Goal: Task Accomplishment & Management: Manage account settings

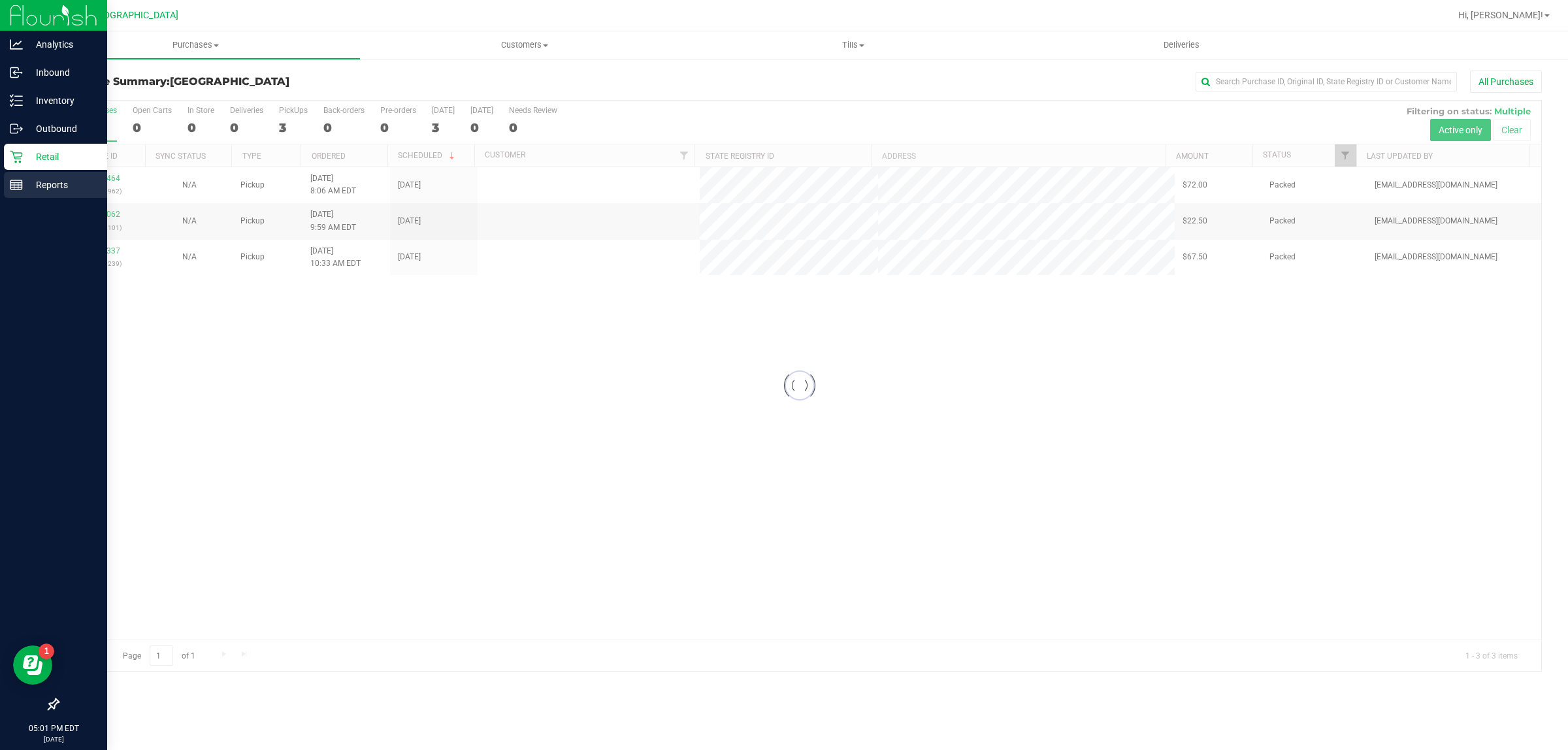
click at [12, 194] on div "Reports" at bounding box center [56, 184] width 103 height 26
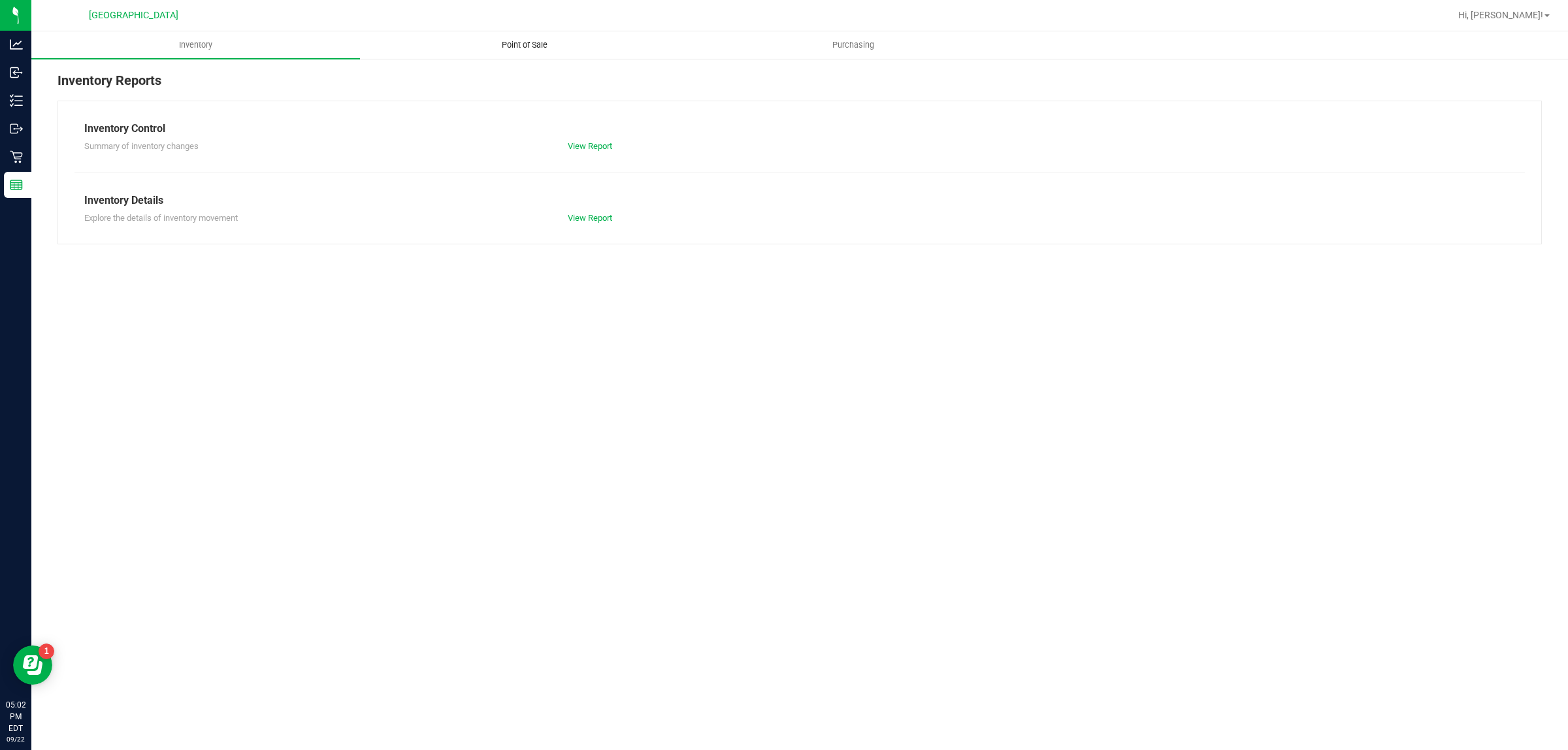
click at [554, 50] on span "Point of Sale" at bounding box center [524, 44] width 81 height 12
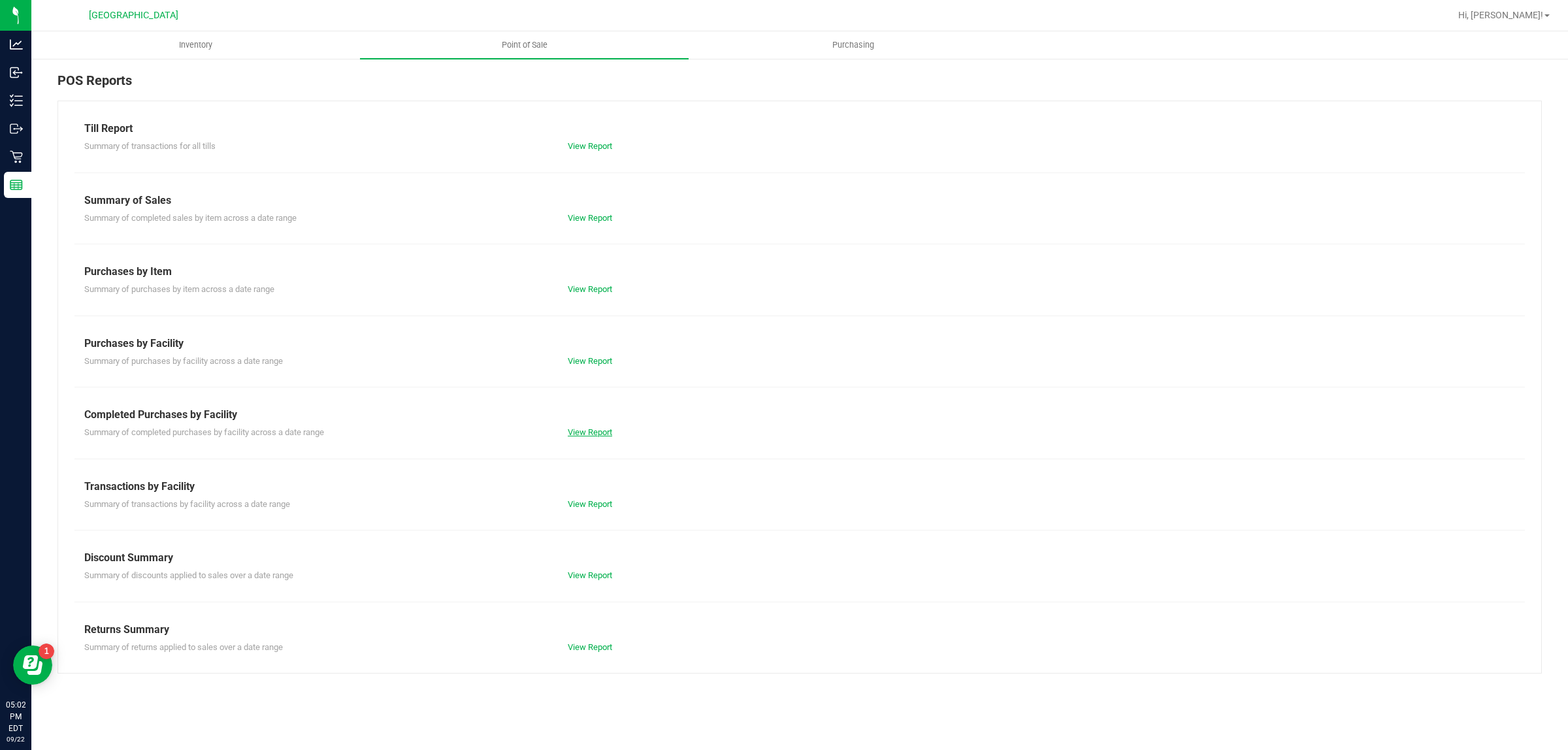
click at [582, 436] on link "View Report" at bounding box center [590, 432] width 45 height 10
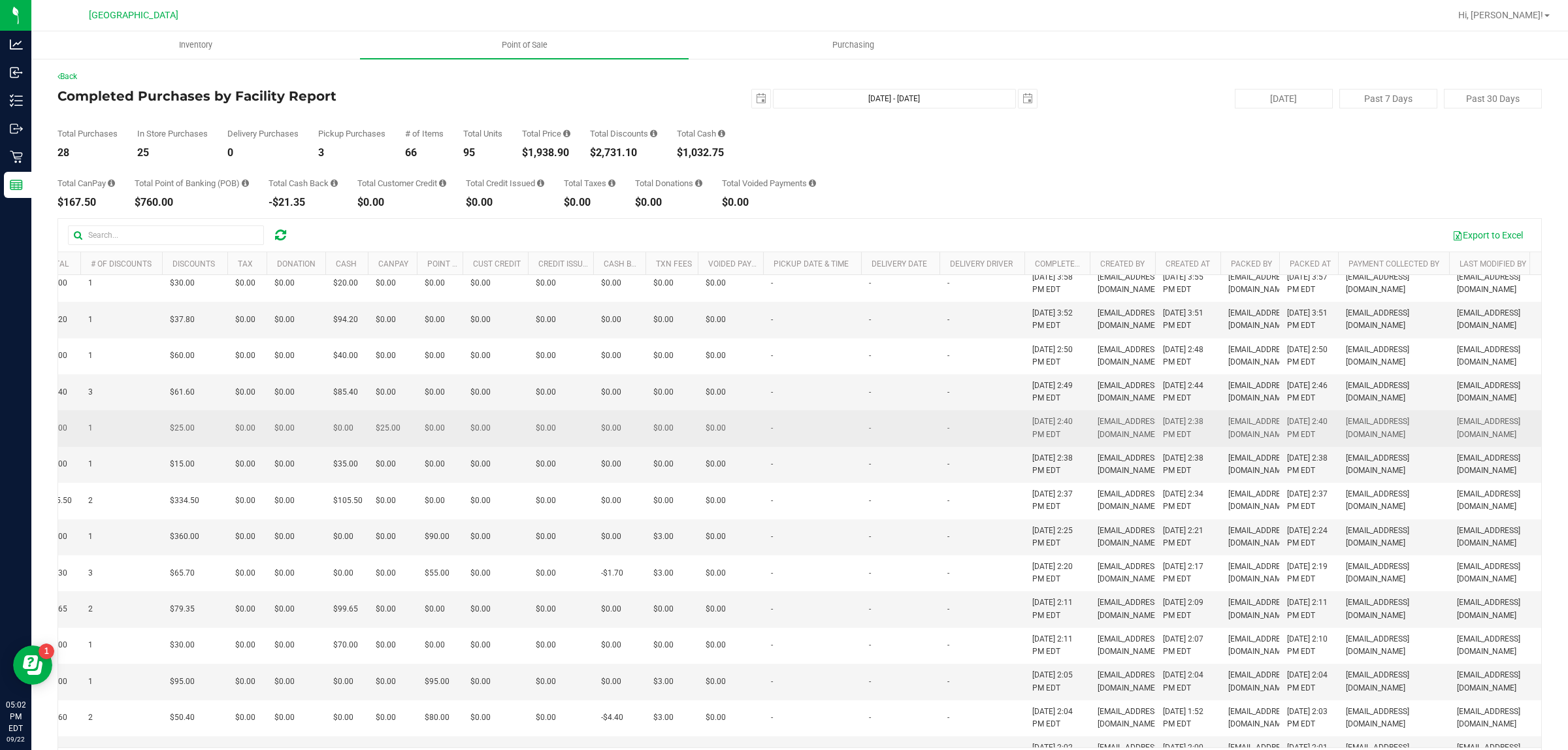
scroll to position [0, 295]
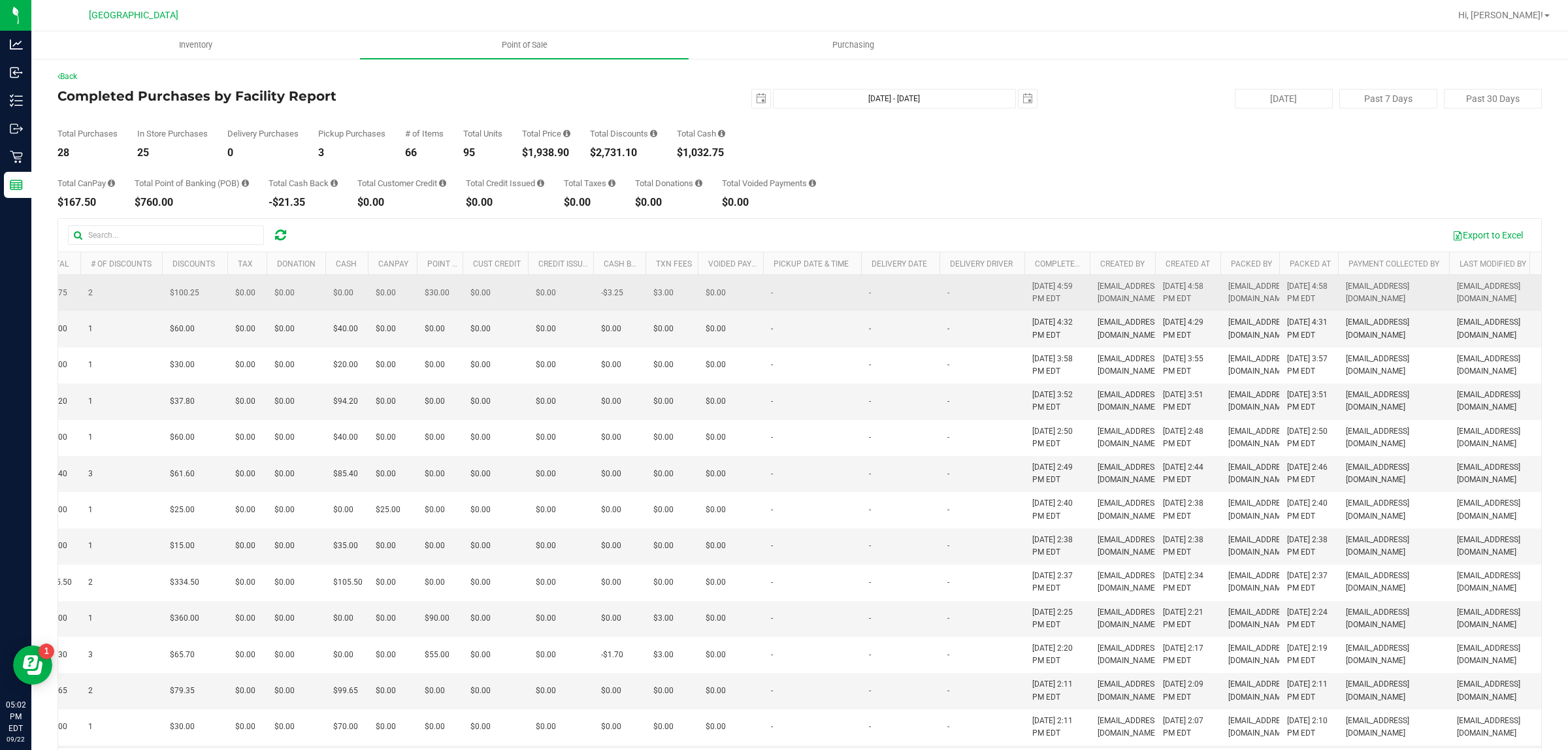
drag, startPoint x: 1088, startPoint y: 351, endPoint x: 994, endPoint y: 309, distance: 103.0
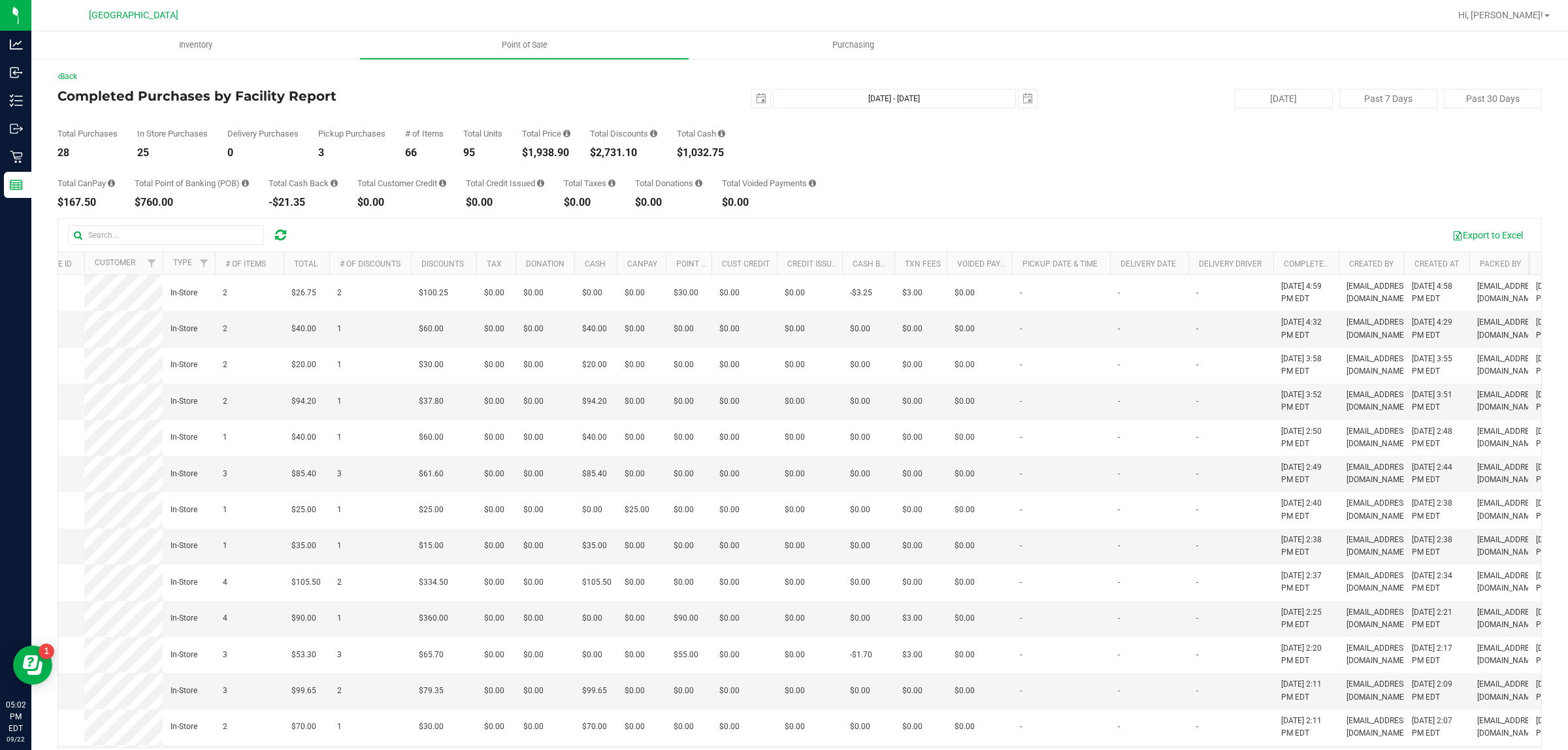
scroll to position [0, 0]
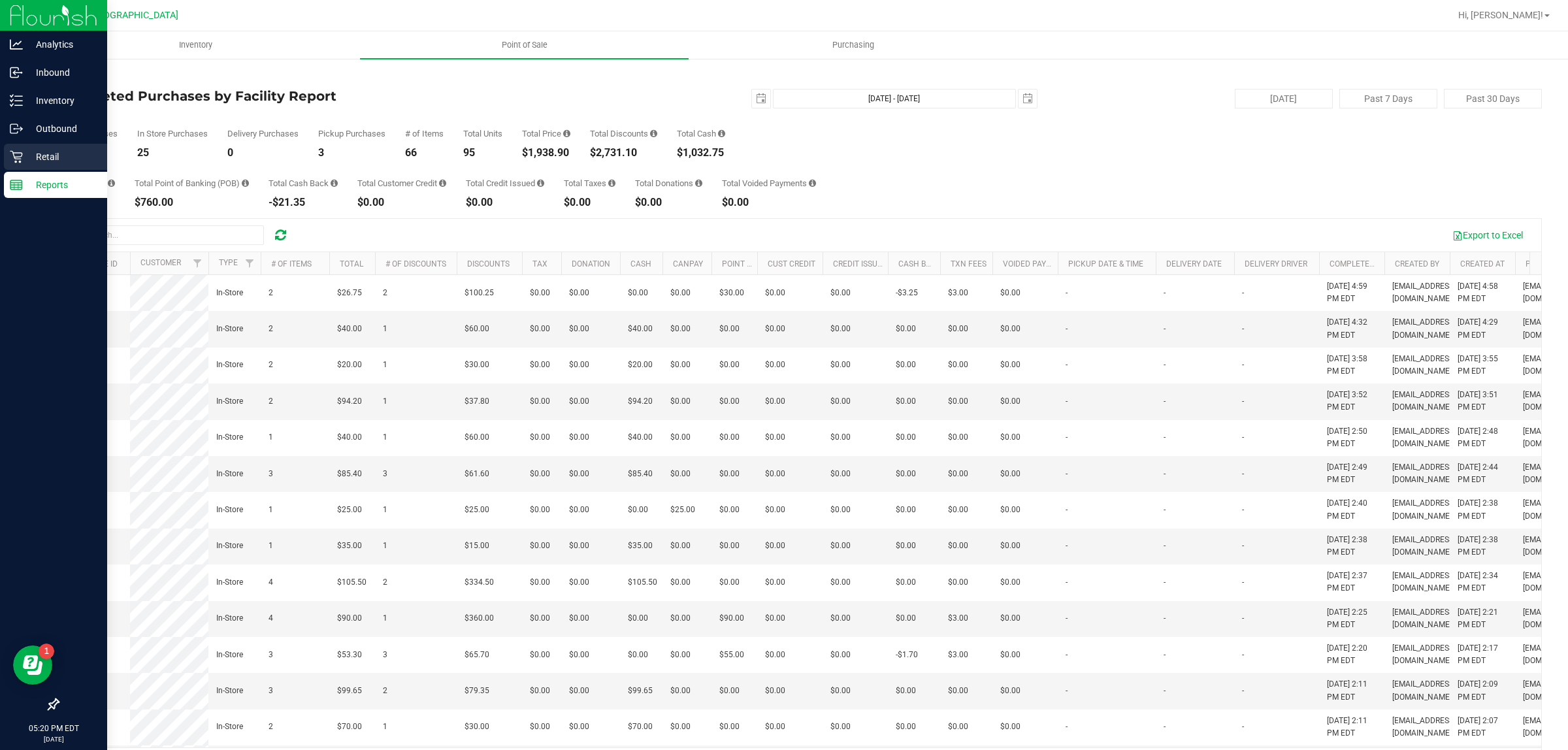
click at [4, 167] on div "Retail" at bounding box center [56, 156] width 103 height 26
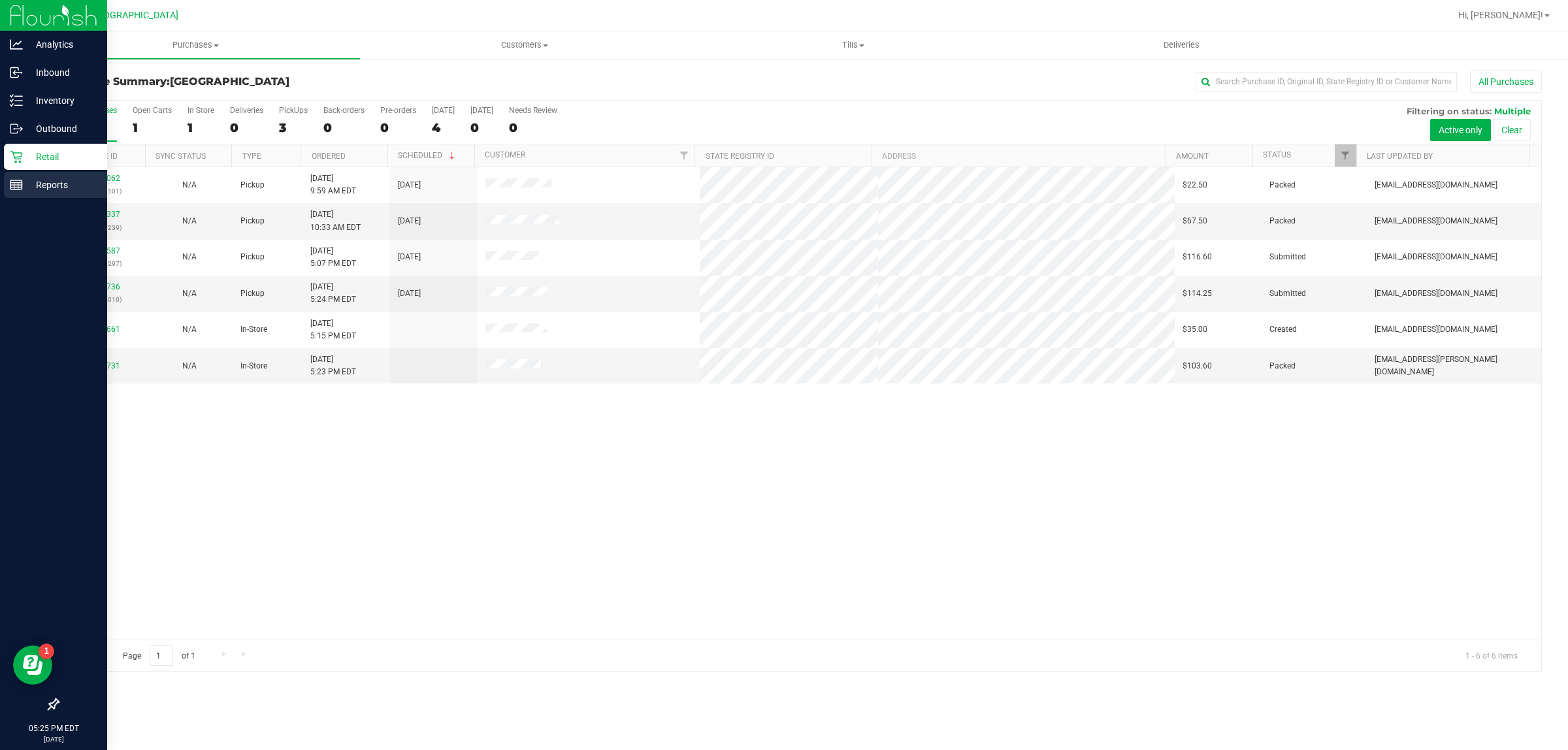
click at [46, 179] on p "Reports" at bounding box center [61, 185] width 78 height 16
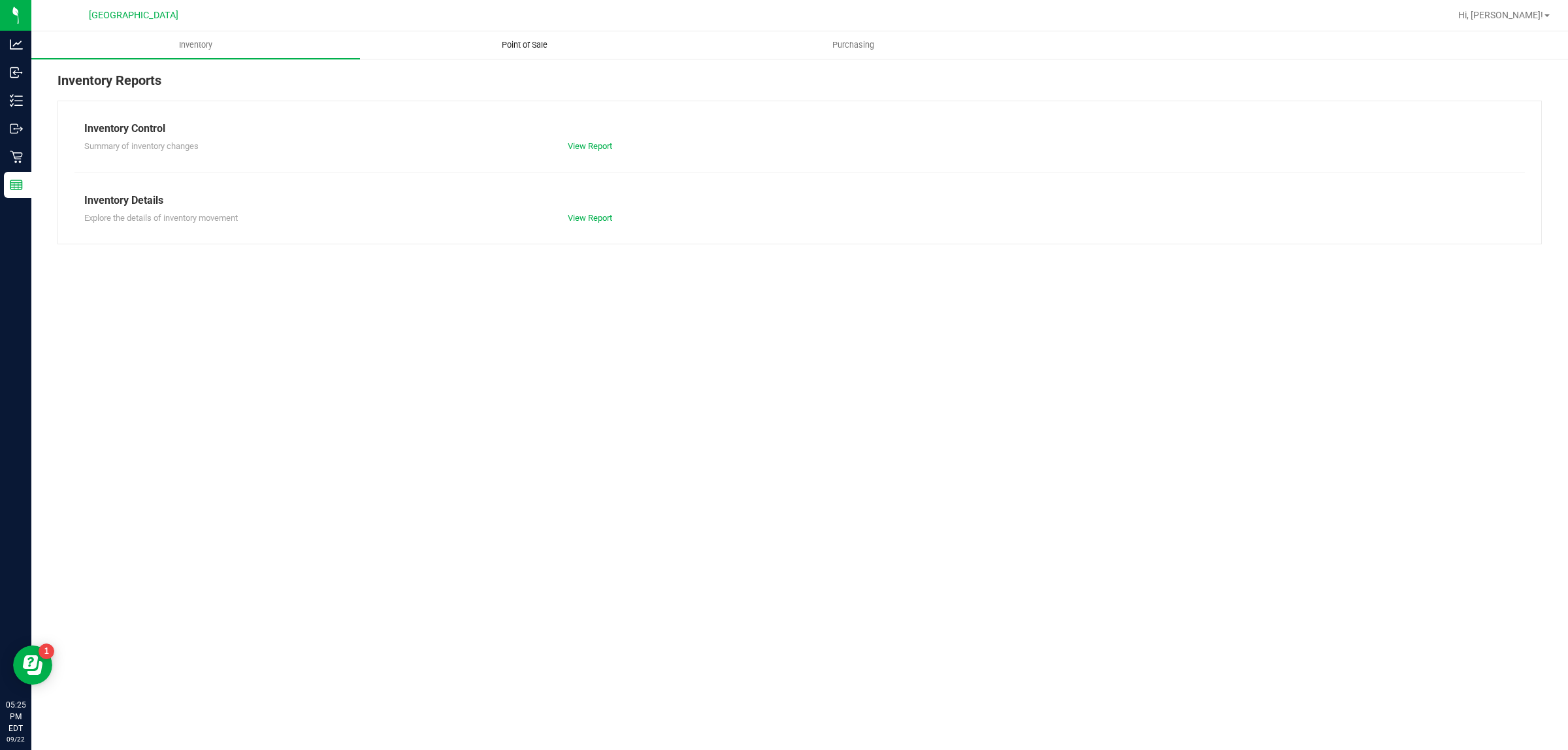
click at [533, 43] on span "Point of Sale" at bounding box center [524, 44] width 81 height 12
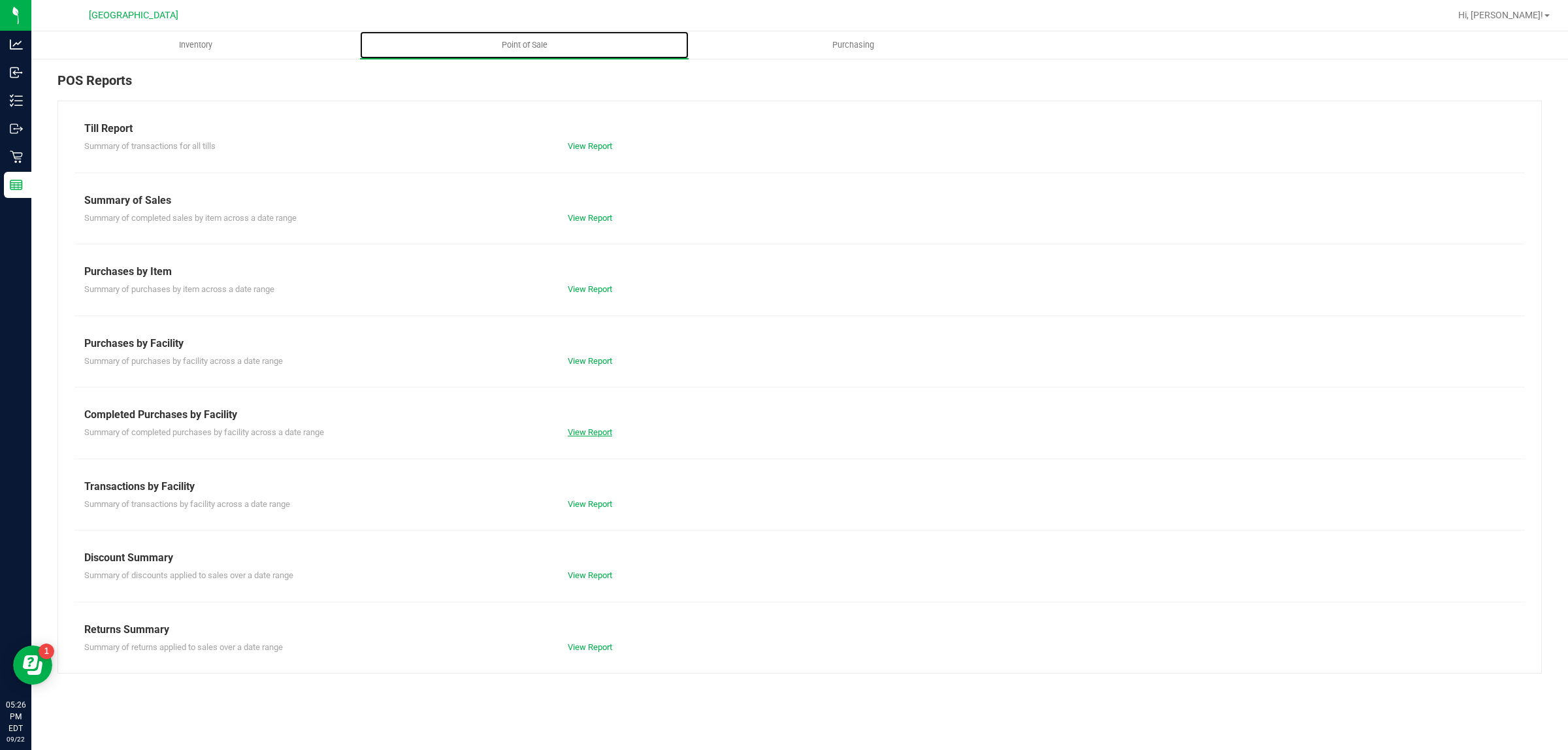
click at [579, 432] on link "View Report" at bounding box center [590, 432] width 45 height 10
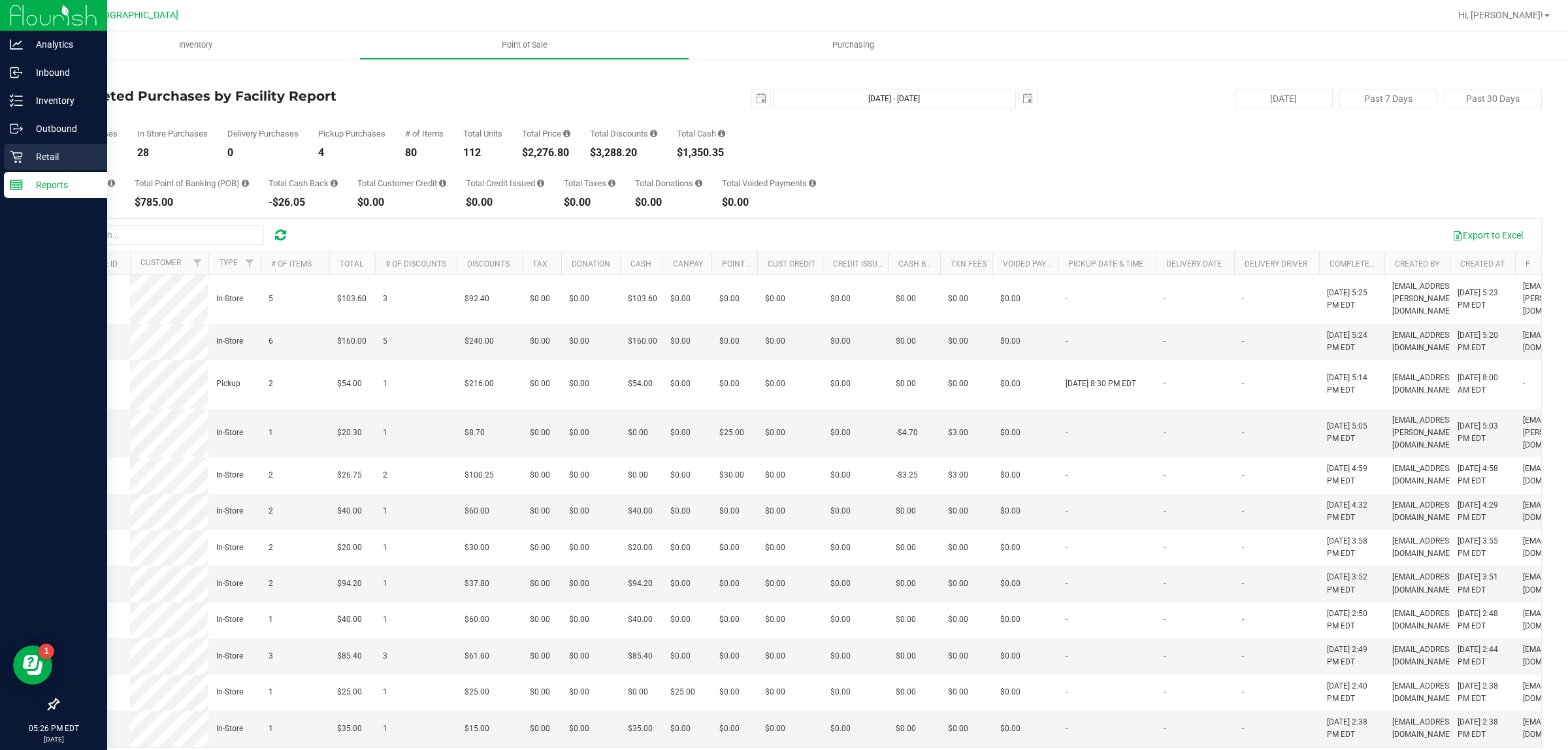
click at [18, 155] on icon at bounding box center [16, 157] width 13 height 13
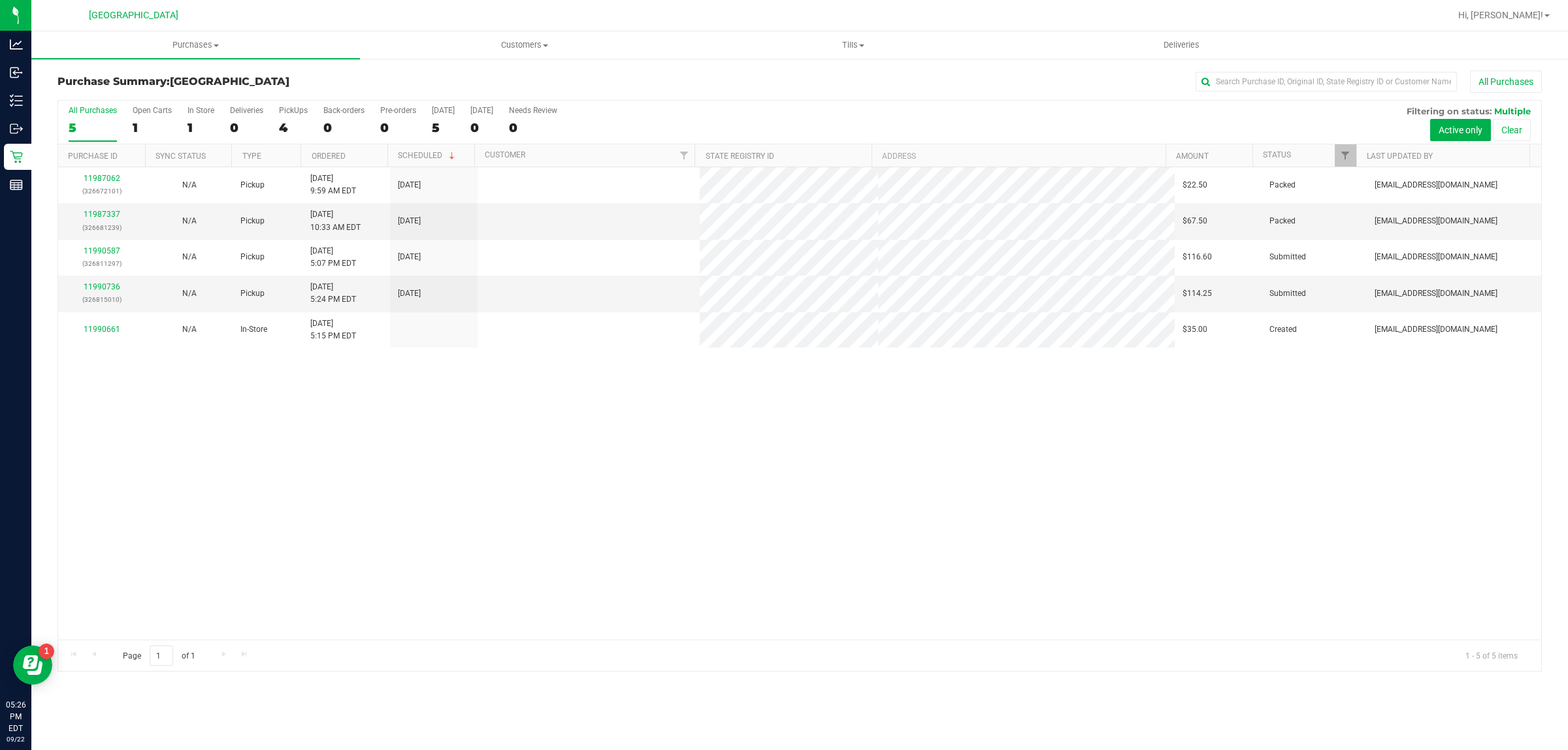
click at [926, 545] on div "11987062 (326672101) N/A Pickup [DATE] 9:59 AM EDT 9/22/2025 $22.50 Packed [EMA…" at bounding box center [799, 403] width 1483 height 472
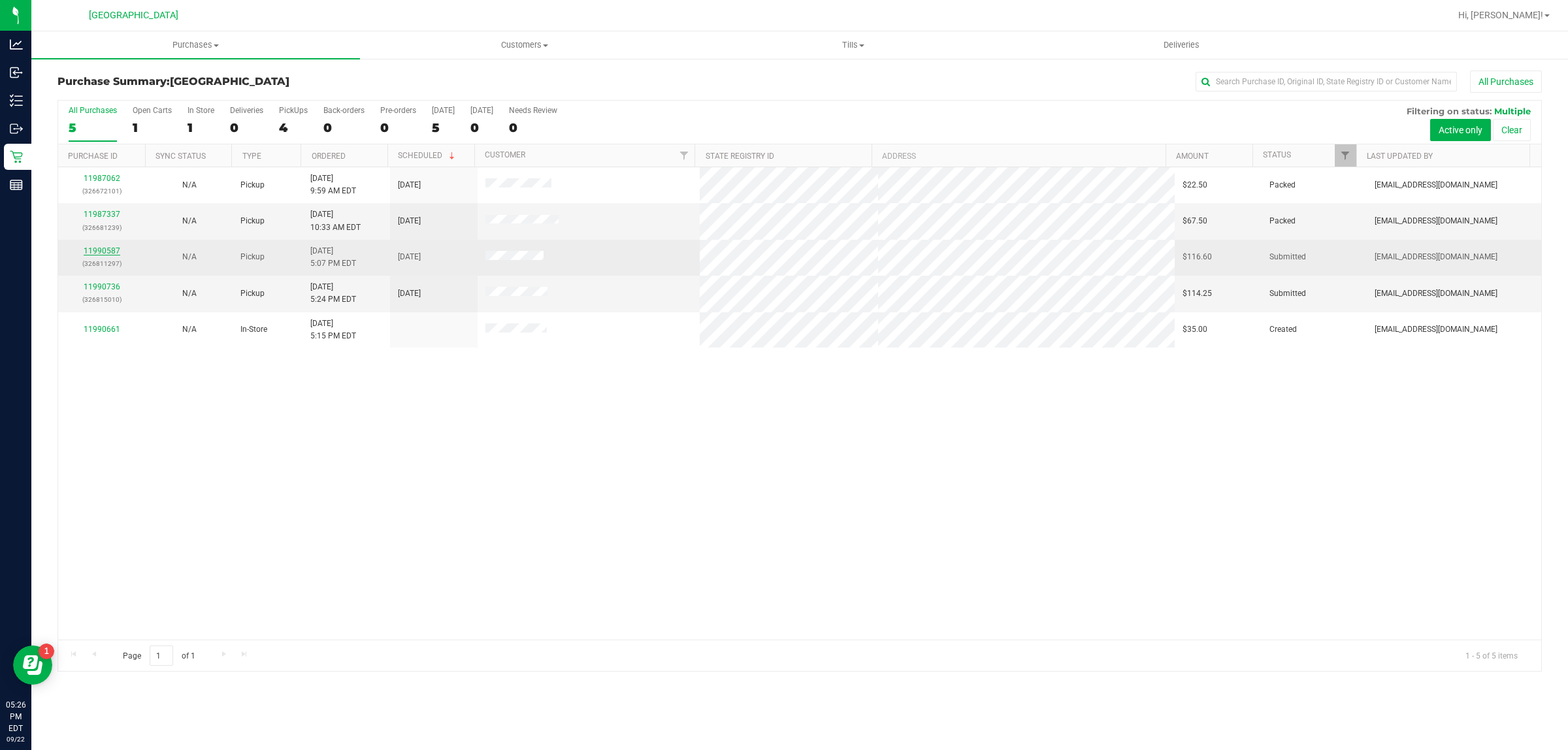
click at [110, 252] on link "11990587" at bounding box center [102, 251] width 37 height 9
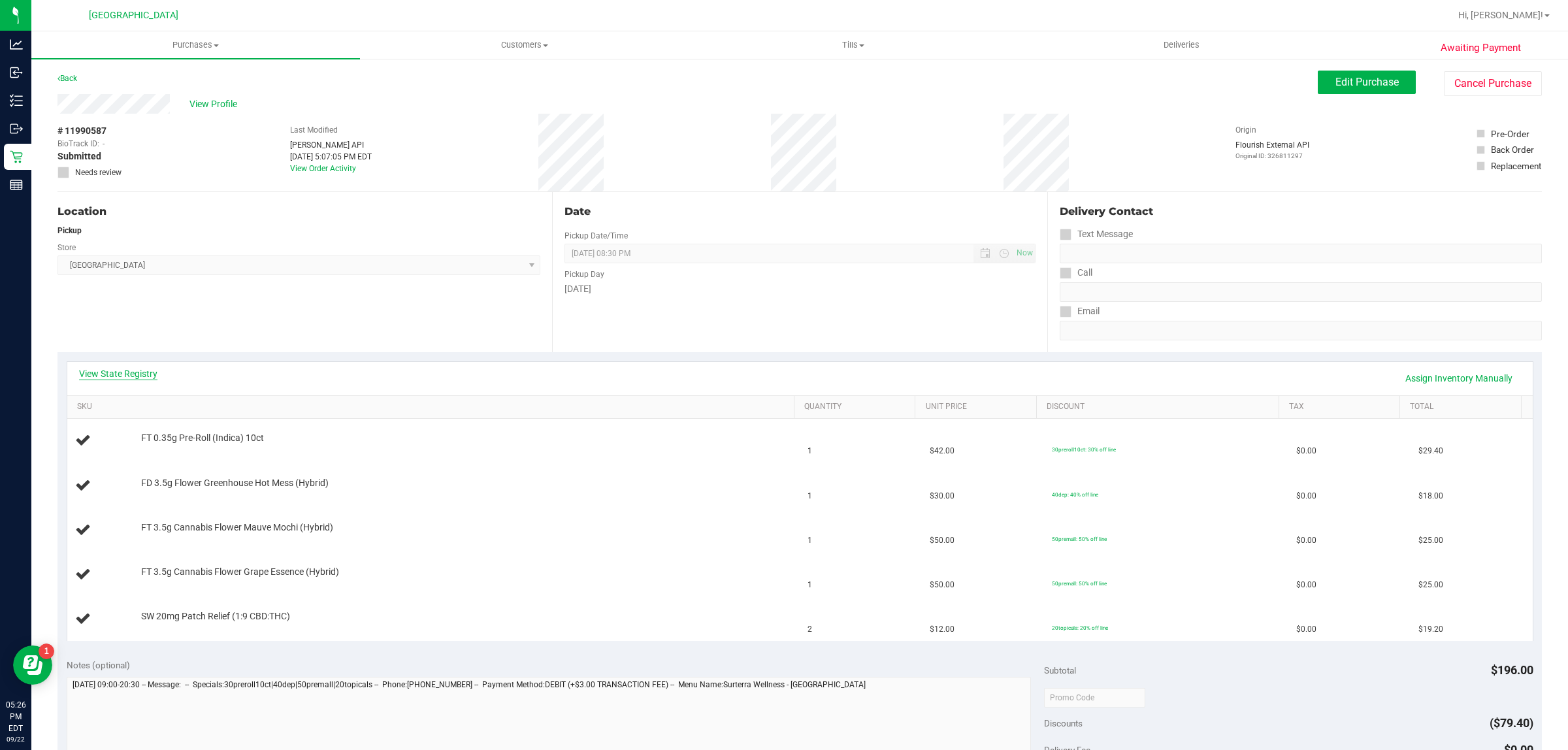
click at [143, 378] on link "View State Registry" at bounding box center [118, 374] width 78 height 13
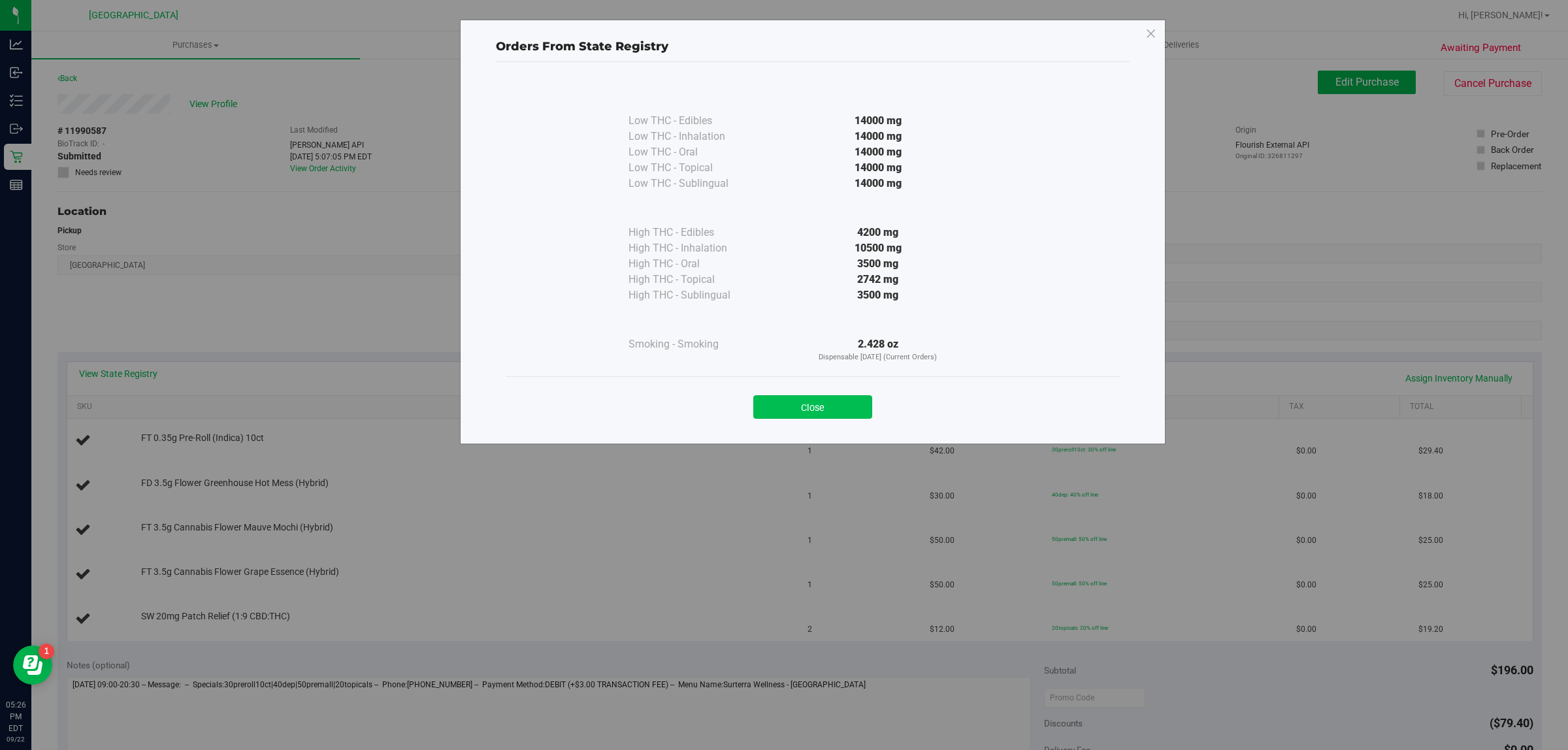
click at [834, 403] on button "Close" at bounding box center [813, 406] width 119 height 23
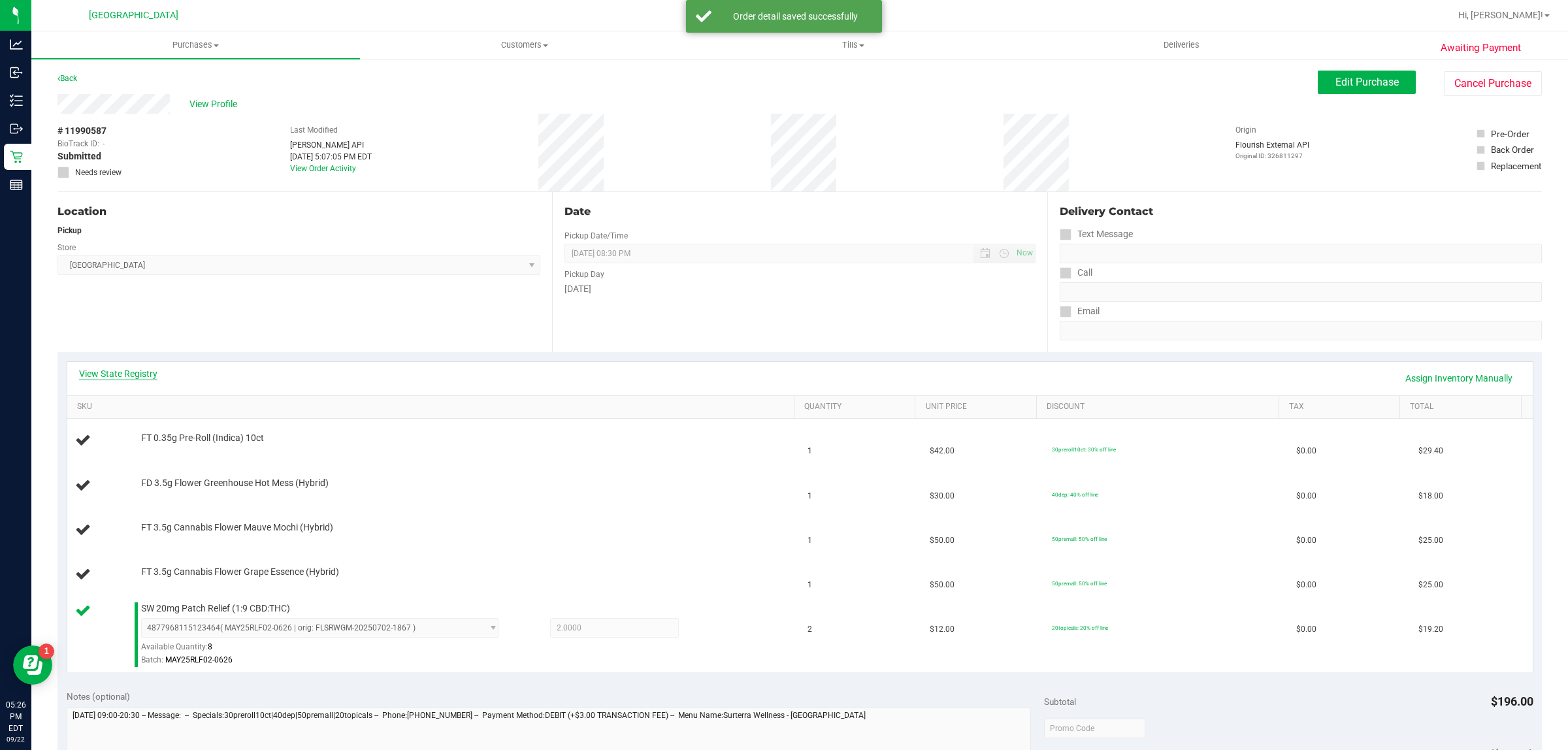
click at [134, 372] on link "View State Registry" at bounding box center [118, 374] width 78 height 13
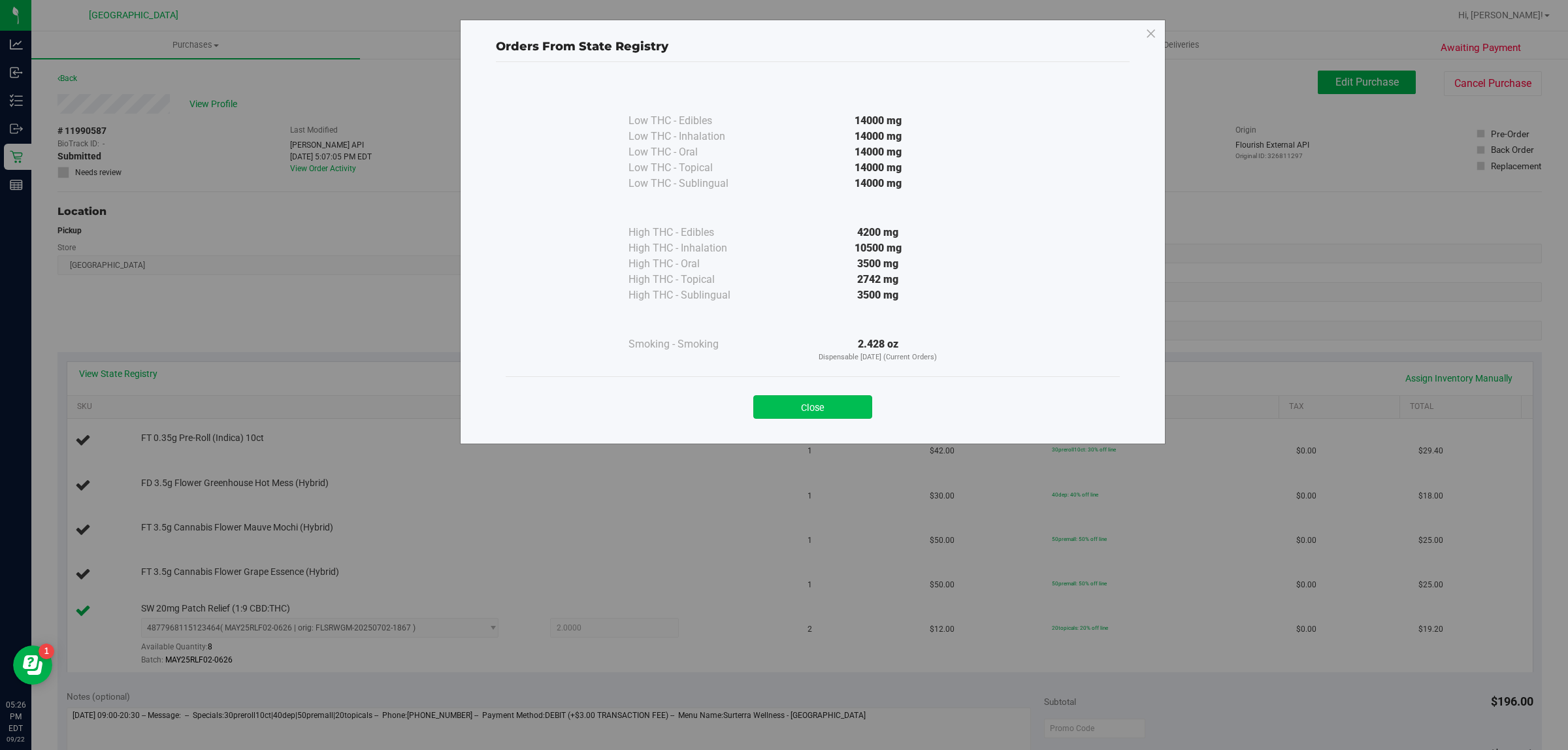
click at [825, 395] on button "Close" at bounding box center [813, 406] width 119 height 23
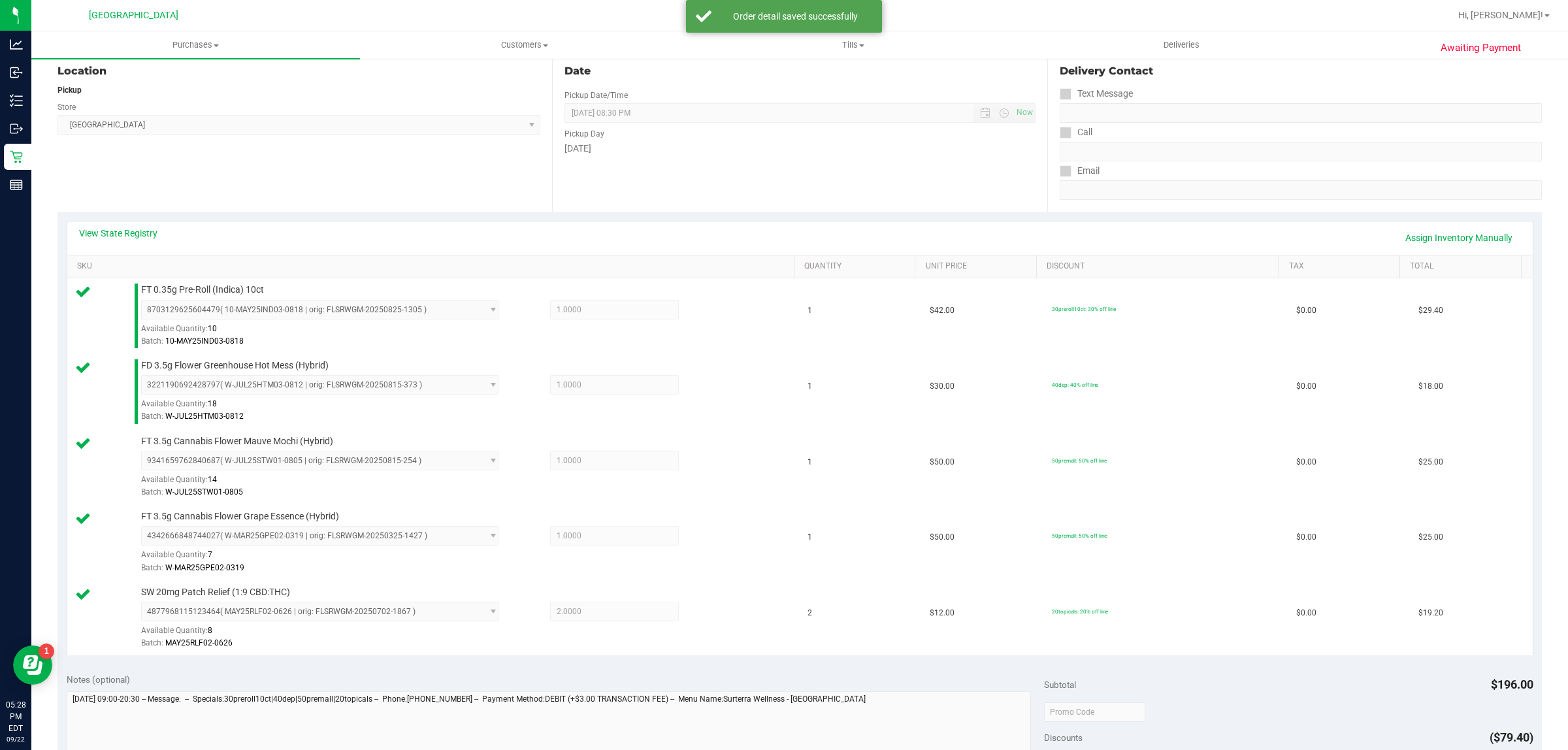
scroll to position [334, 0]
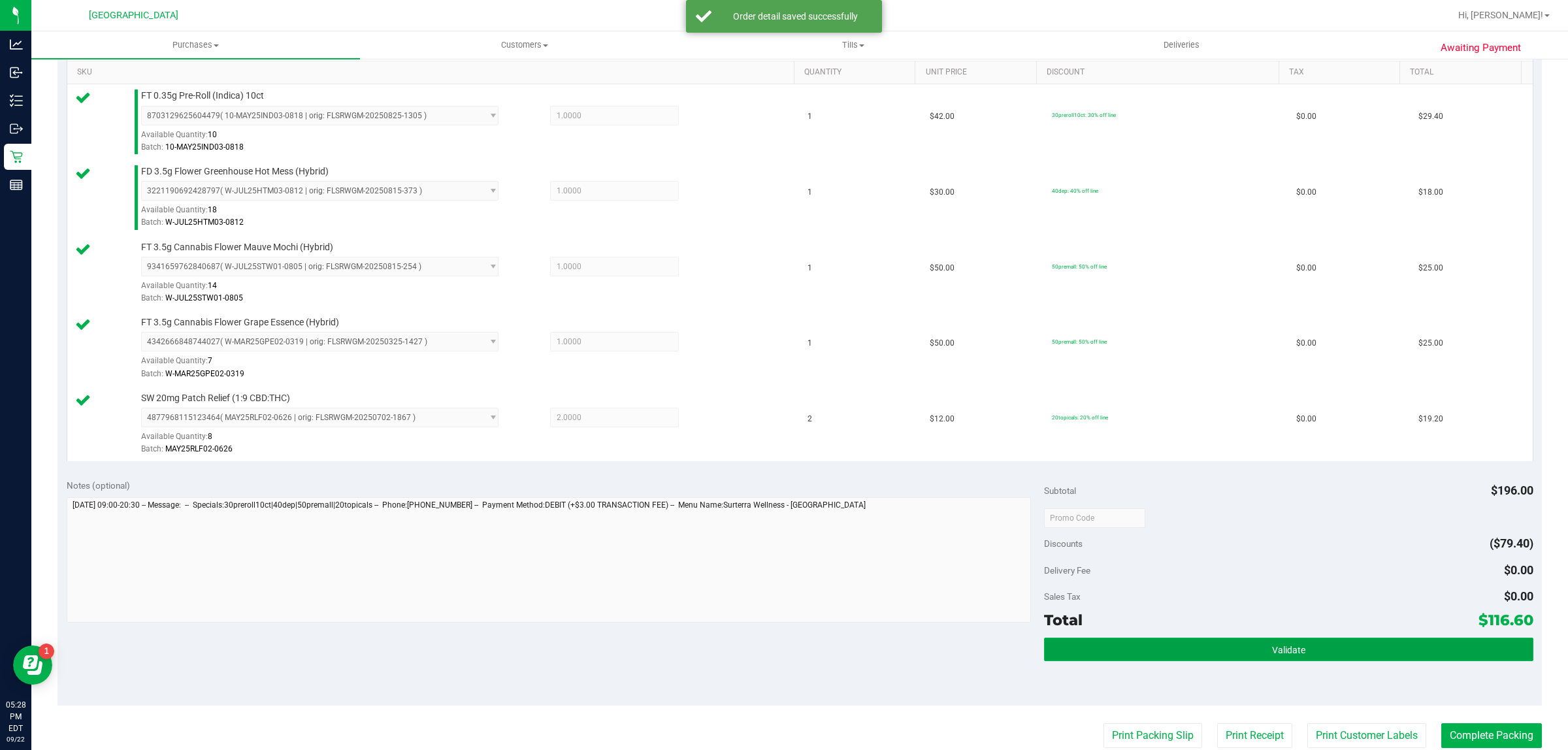
click at [1333, 647] on button "Validate" at bounding box center [1289, 649] width 489 height 23
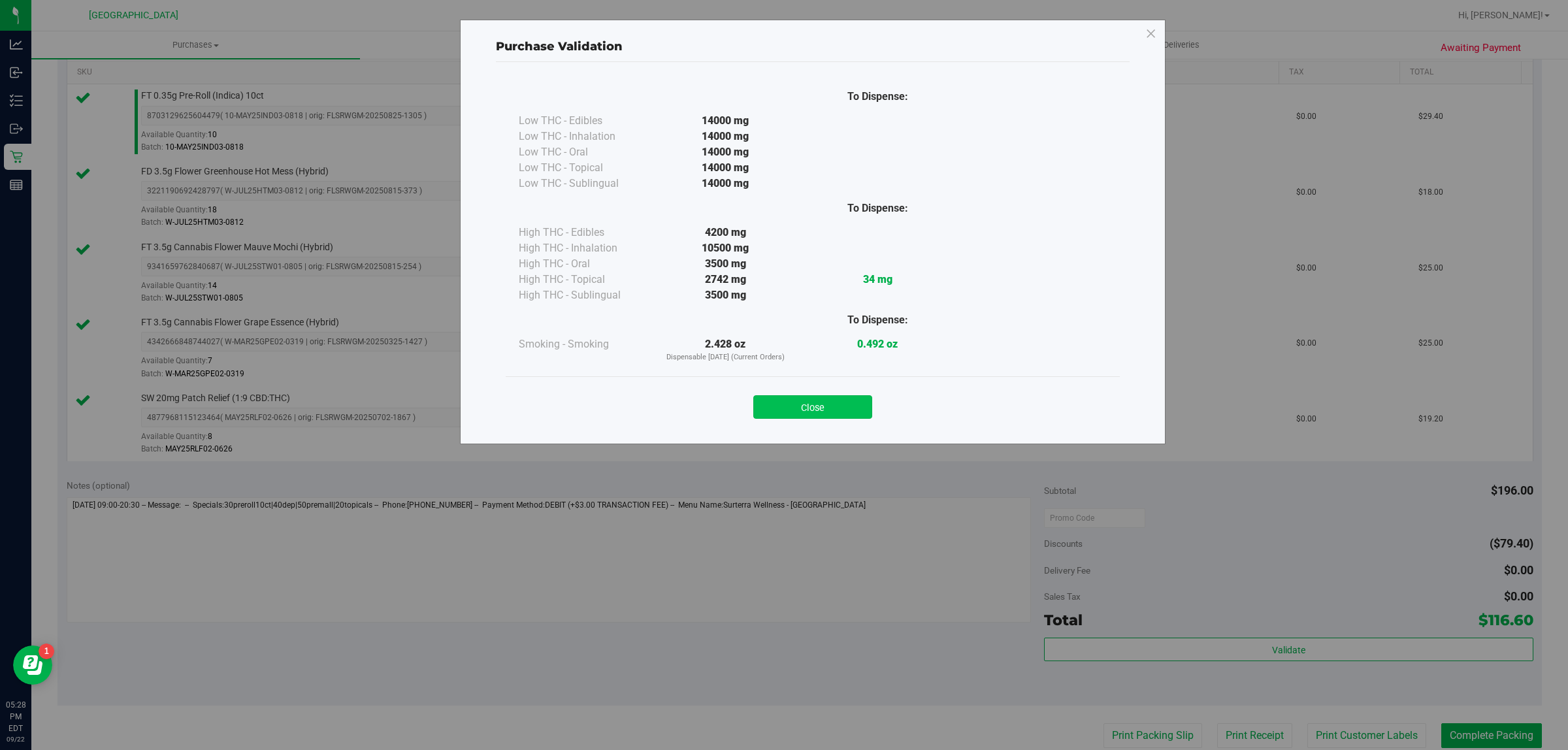
click at [813, 398] on button "Close" at bounding box center [813, 406] width 119 height 23
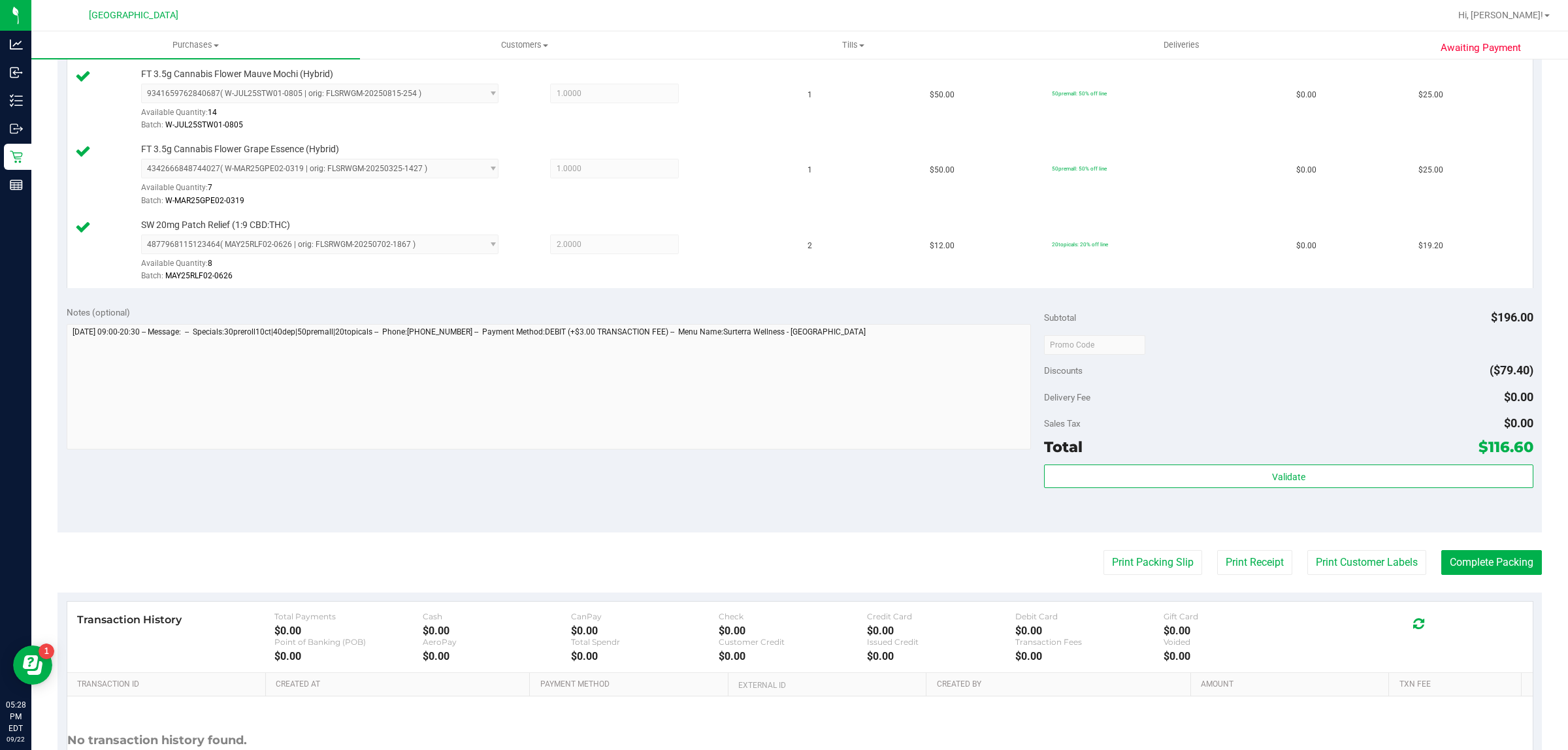
scroll to position [530, 0]
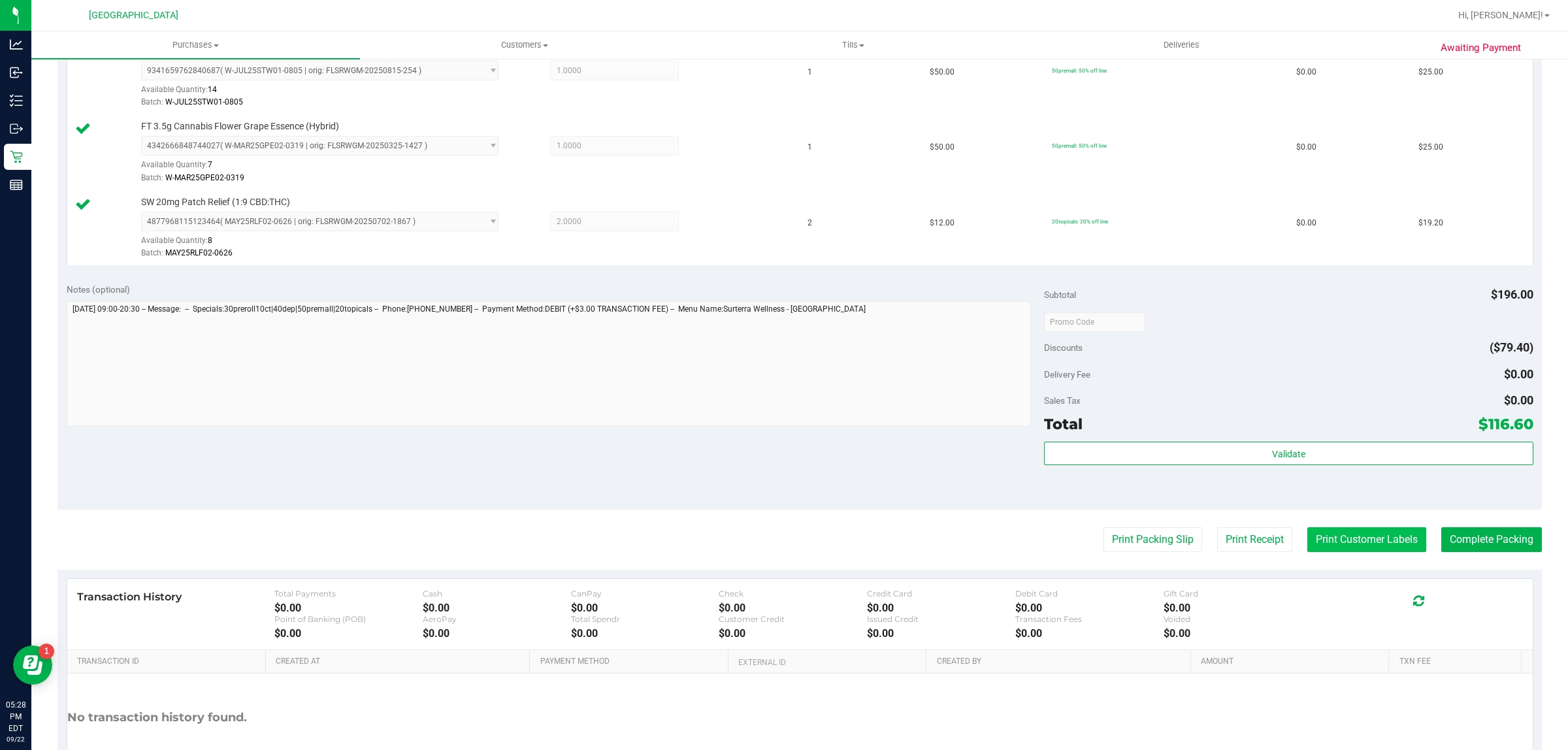
click at [1376, 544] on button "Print Customer Labels" at bounding box center [1367, 539] width 119 height 25
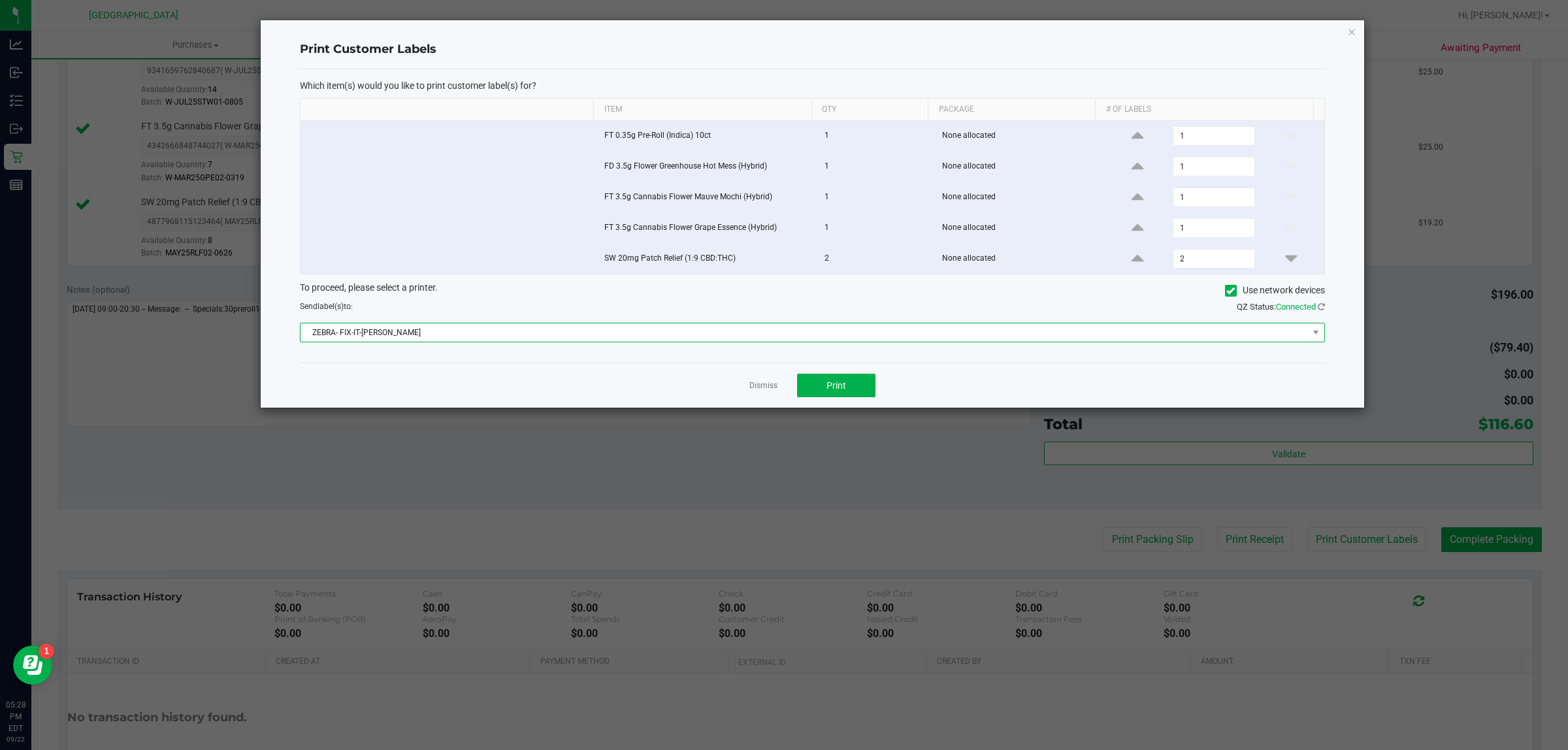
click at [1135, 326] on span "ZEBRA- FIX-IT-[PERSON_NAME]" at bounding box center [804, 333] width 1008 height 18
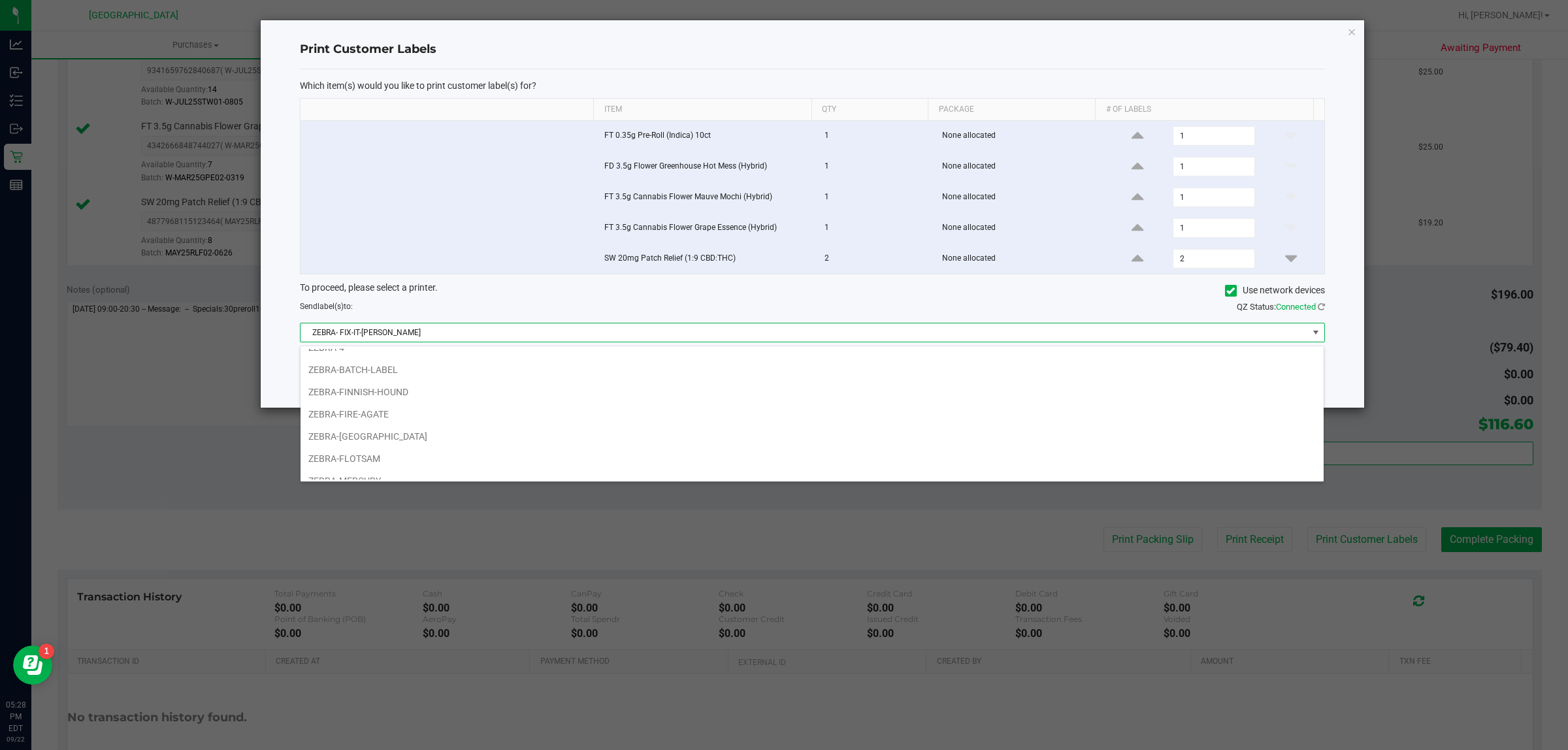
scroll to position [57, 0]
click at [524, 448] on li "ZEBRA-FLOTSAM" at bounding box center [812, 458] width 1023 height 22
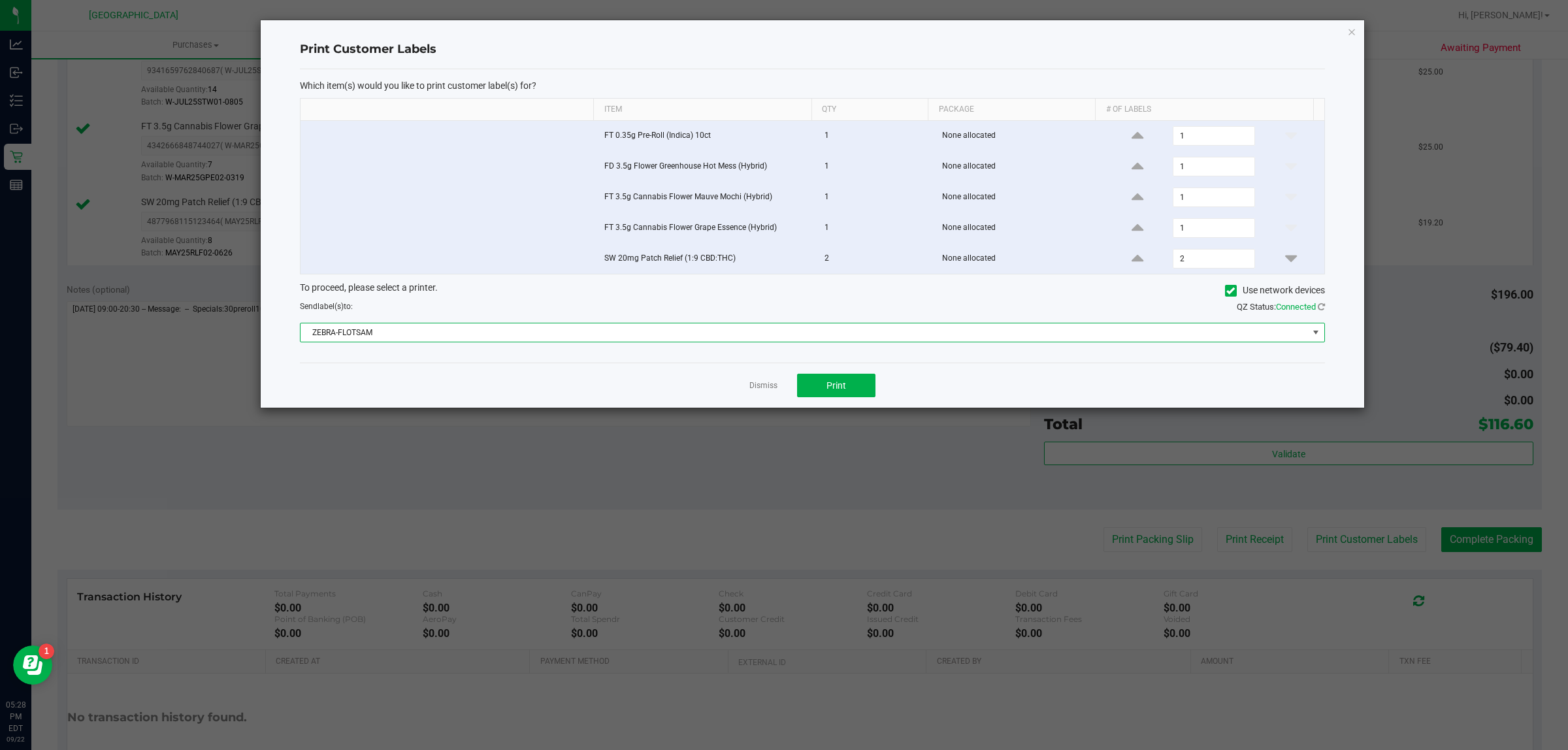
click at [913, 331] on span "ZEBRA-FLOTSAM" at bounding box center [804, 333] width 1008 height 18
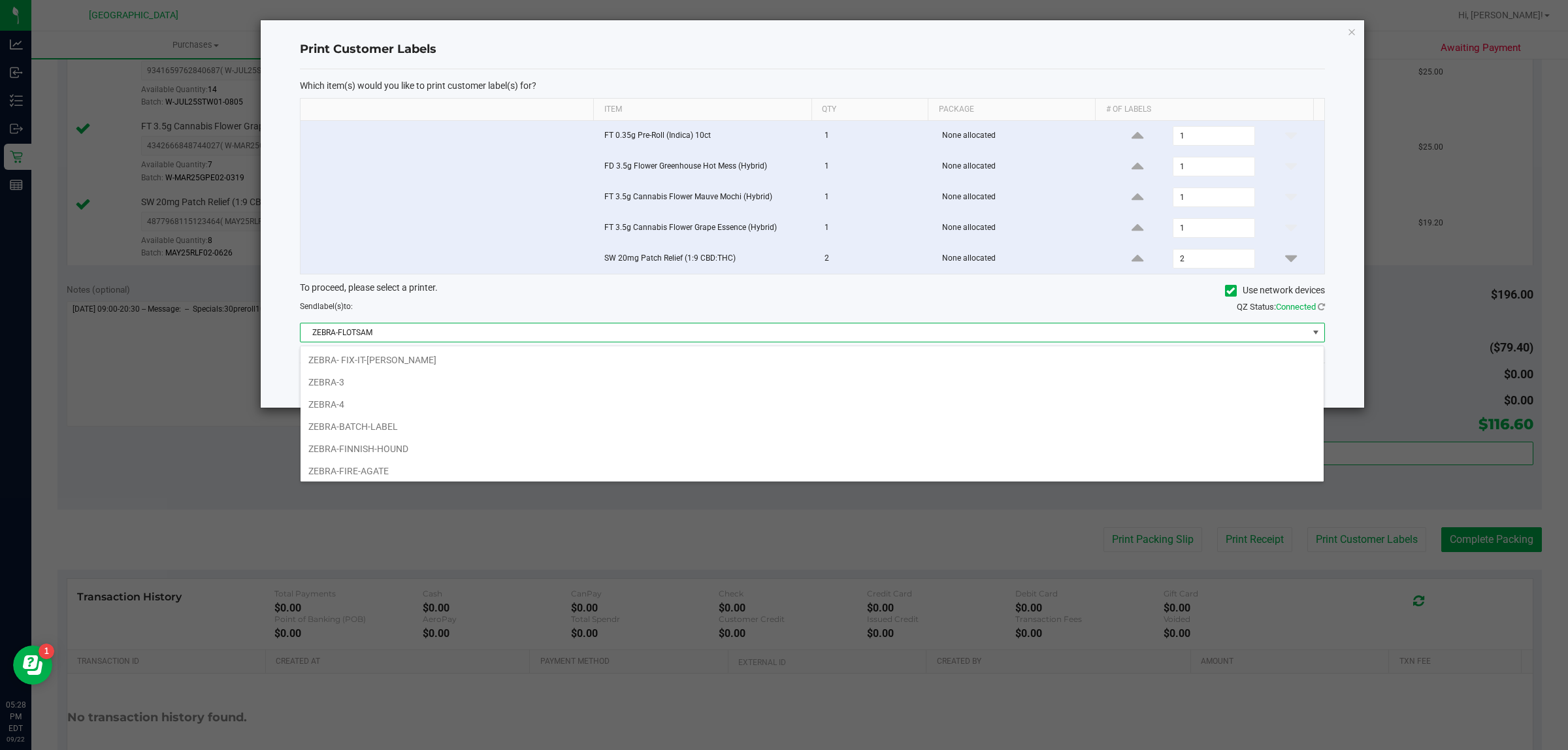
scroll to position [20, 1025]
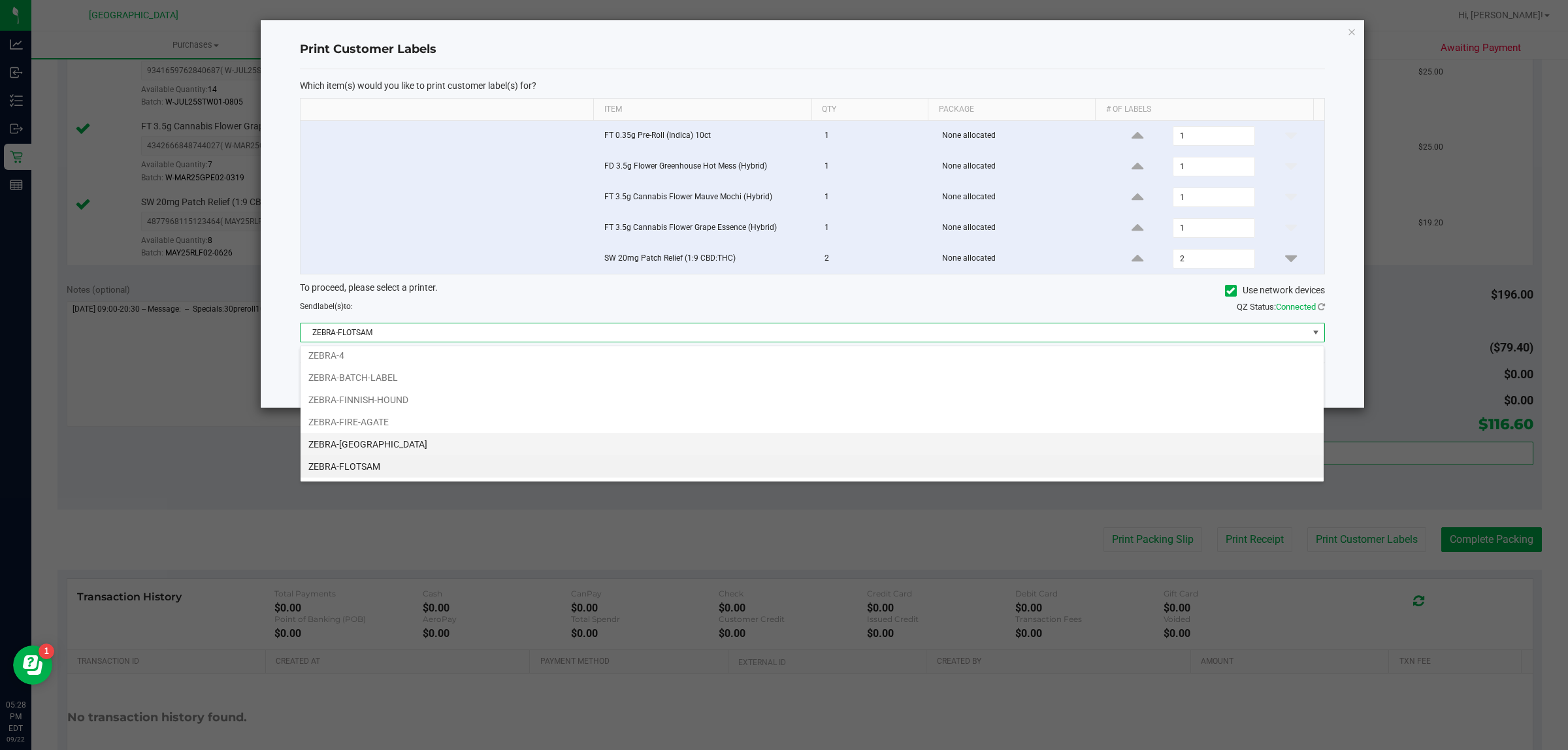
click at [429, 451] on li "ZEBRA-[GEOGRAPHIC_DATA]" at bounding box center [812, 444] width 1023 height 22
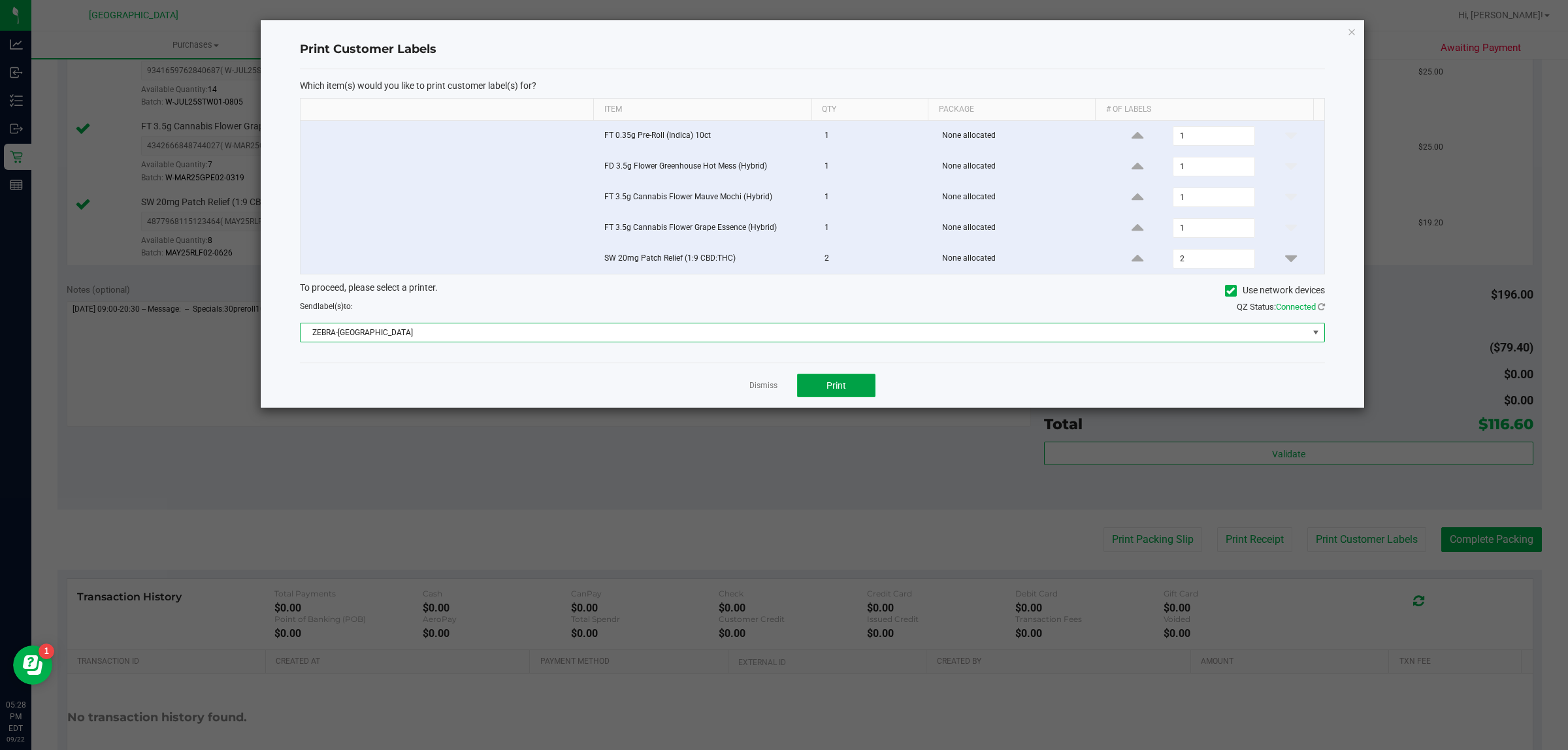
click at [847, 386] on button "Print" at bounding box center [836, 385] width 78 height 23
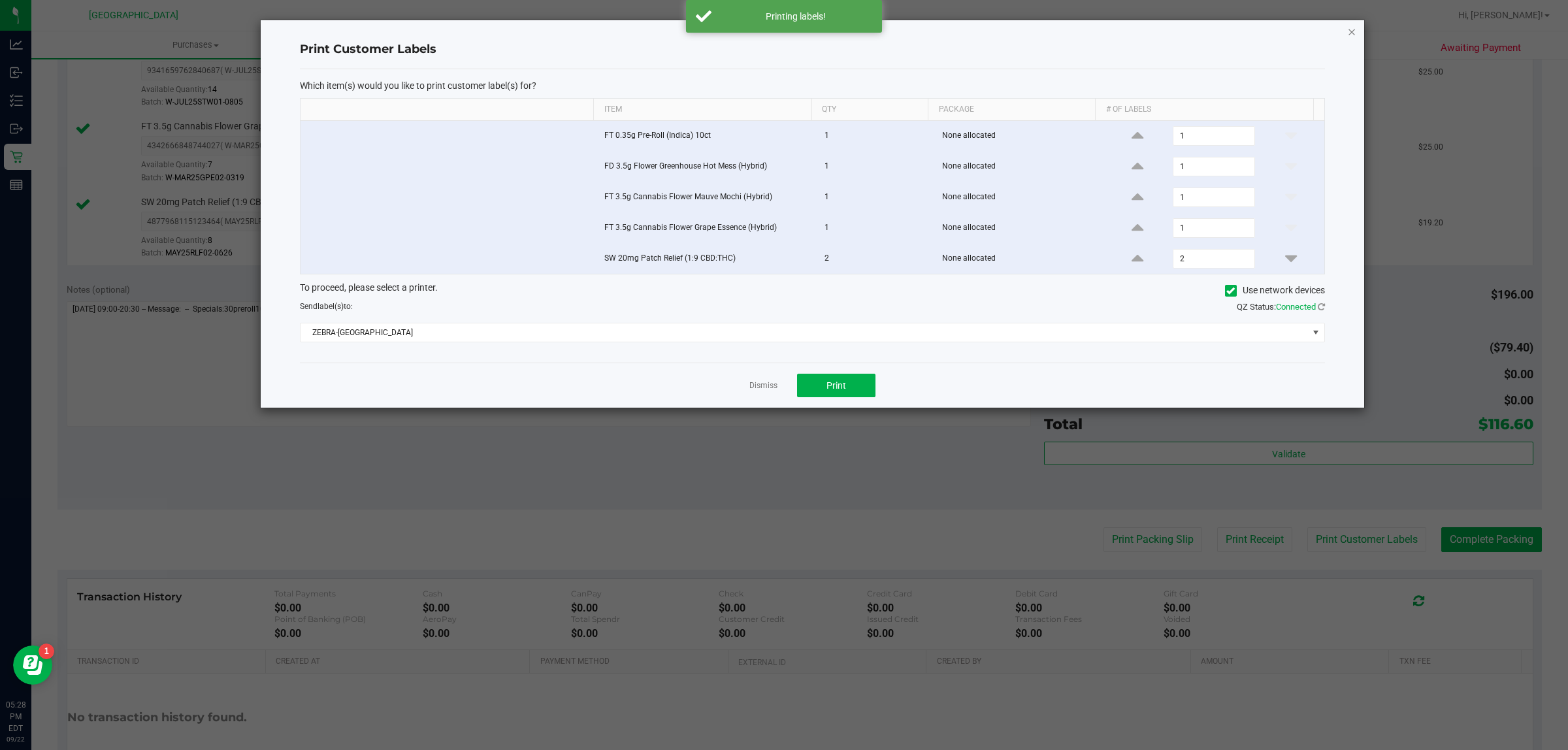
click at [1350, 23] on icon "button" at bounding box center [1352, 31] width 9 height 16
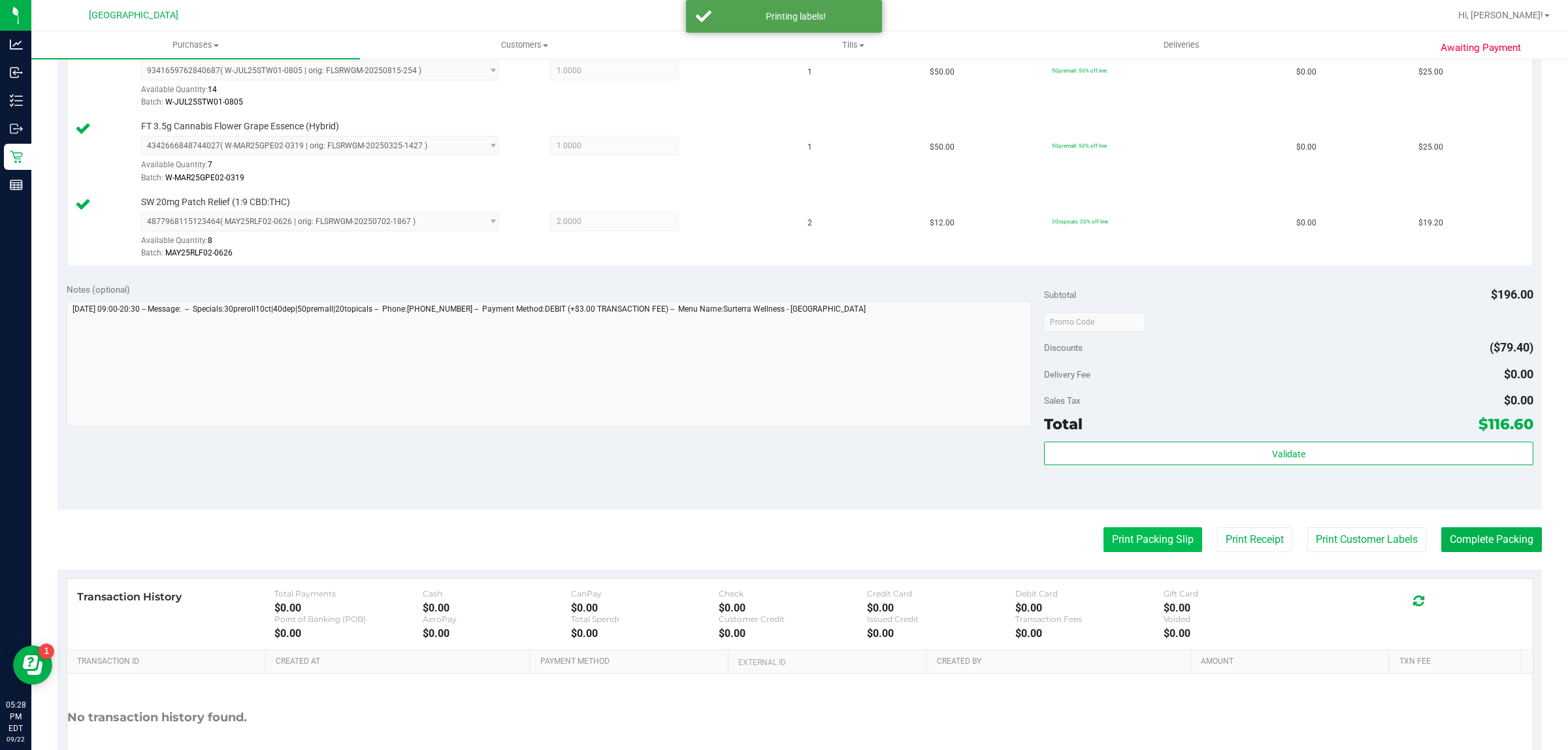
click at [1155, 546] on button "Print Packing Slip" at bounding box center [1153, 539] width 99 height 25
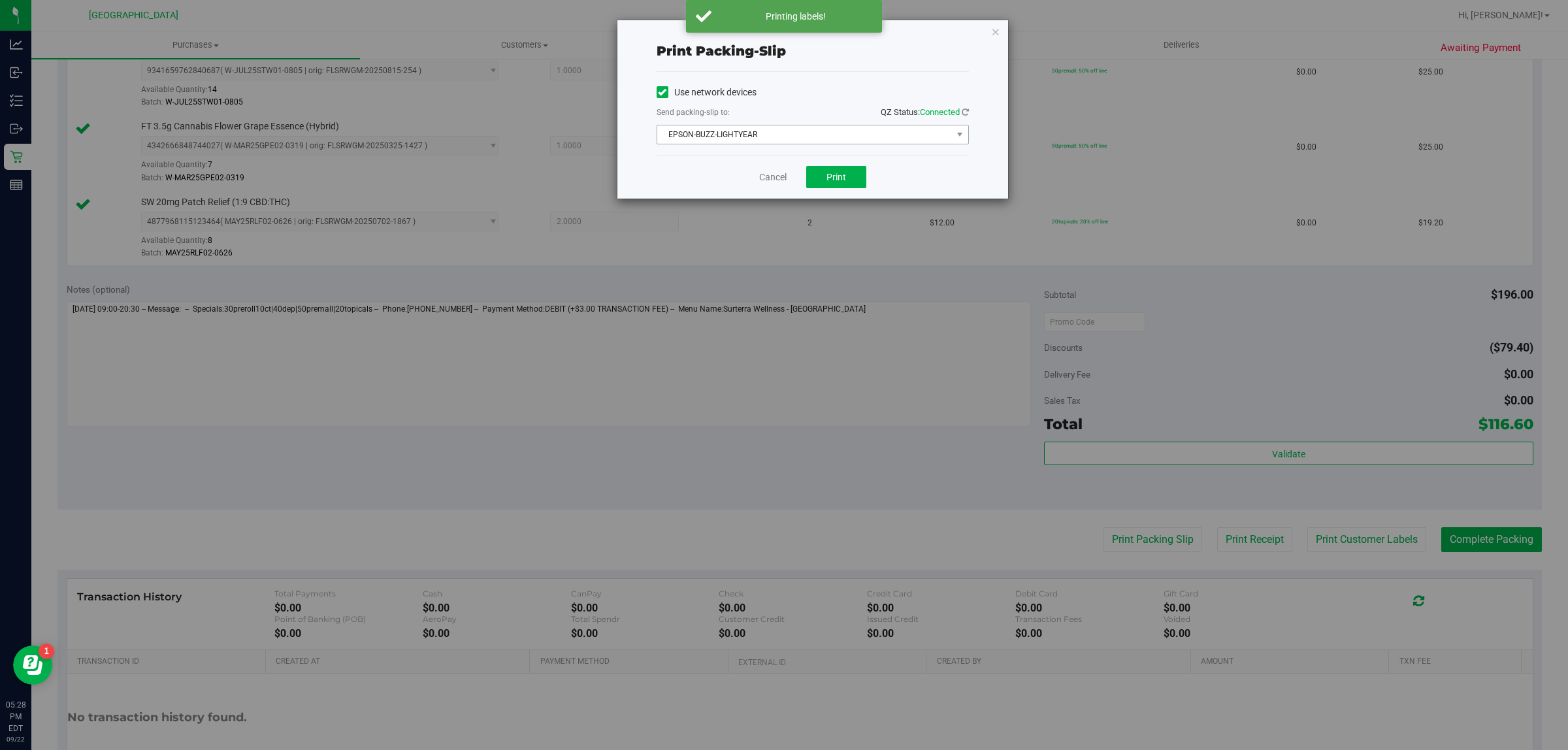
click at [938, 133] on span "EPSON-BUZZ-LIGHTYEAR" at bounding box center [804, 135] width 295 height 18
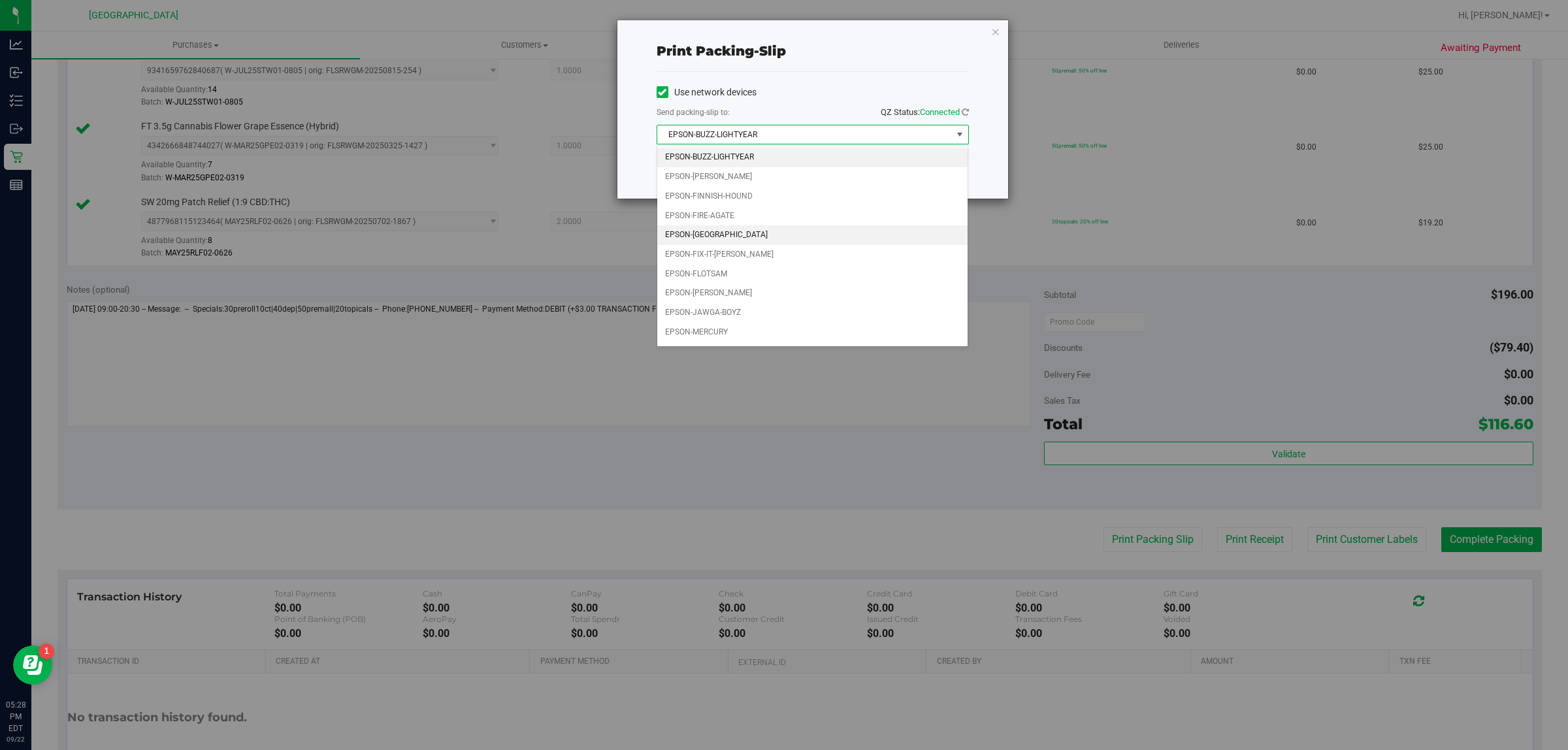
click at [742, 239] on li "EPSON-[GEOGRAPHIC_DATA]" at bounding box center [813, 235] width 311 height 20
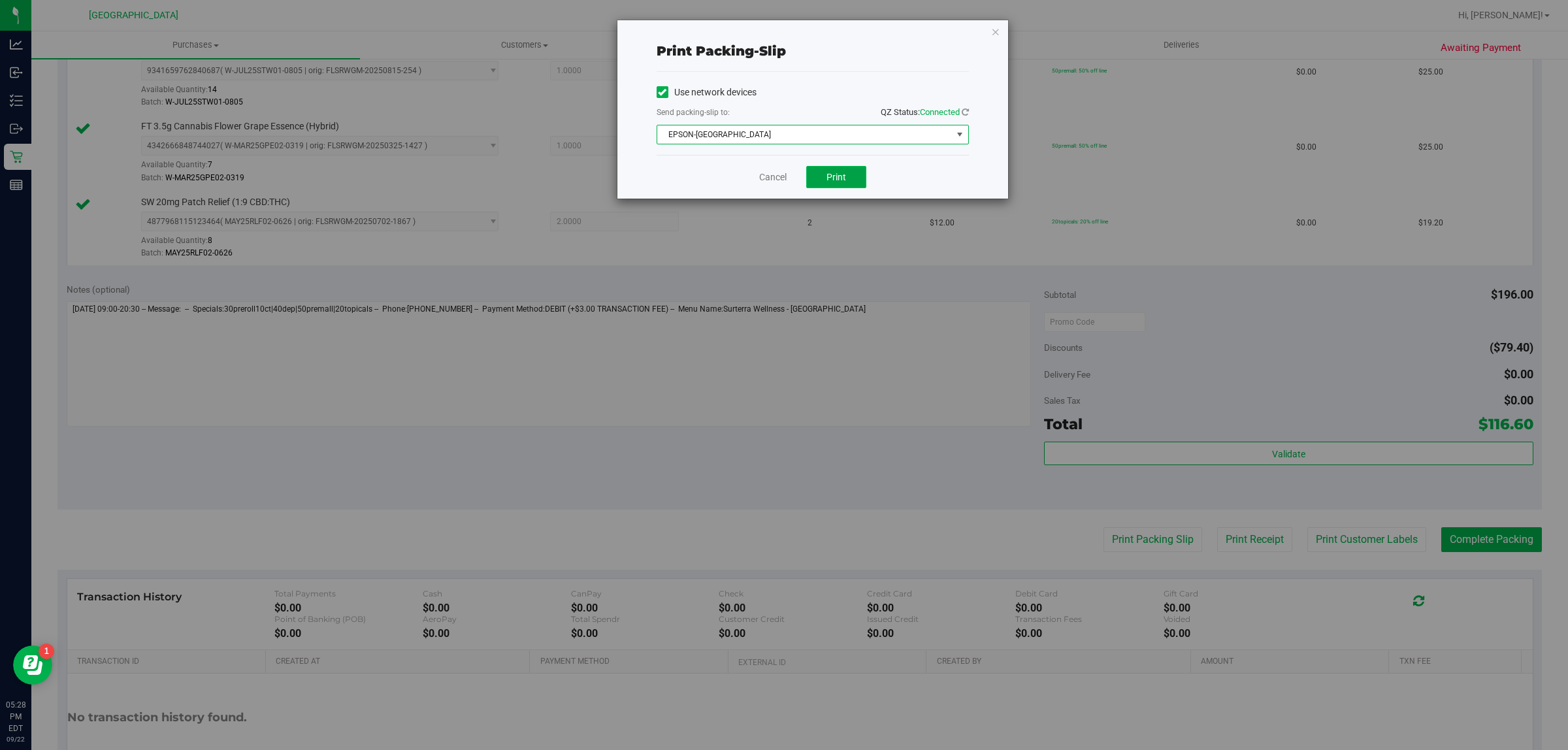
click at [848, 169] on button "Print" at bounding box center [836, 177] width 60 height 22
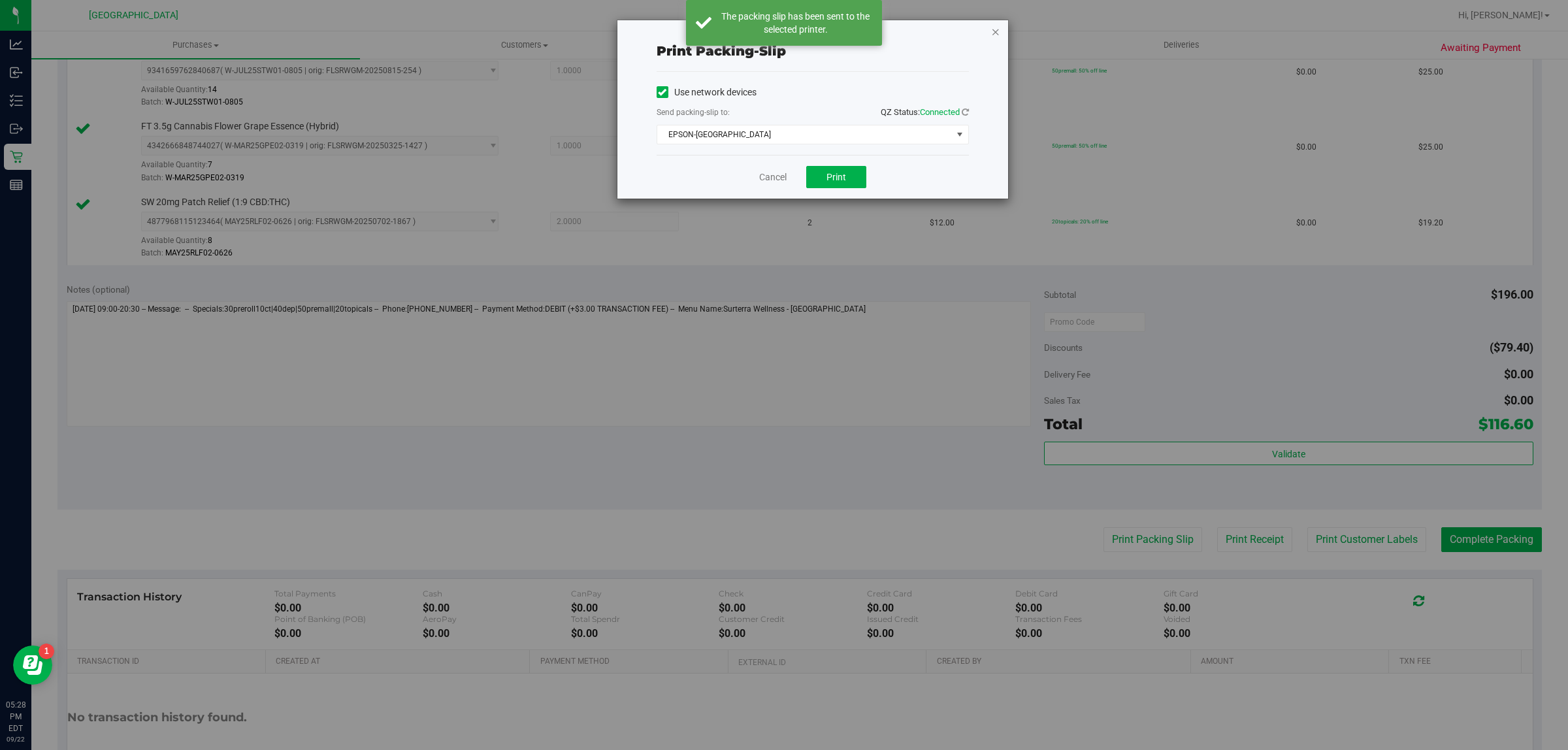
click at [995, 30] on icon "button" at bounding box center [996, 31] width 9 height 16
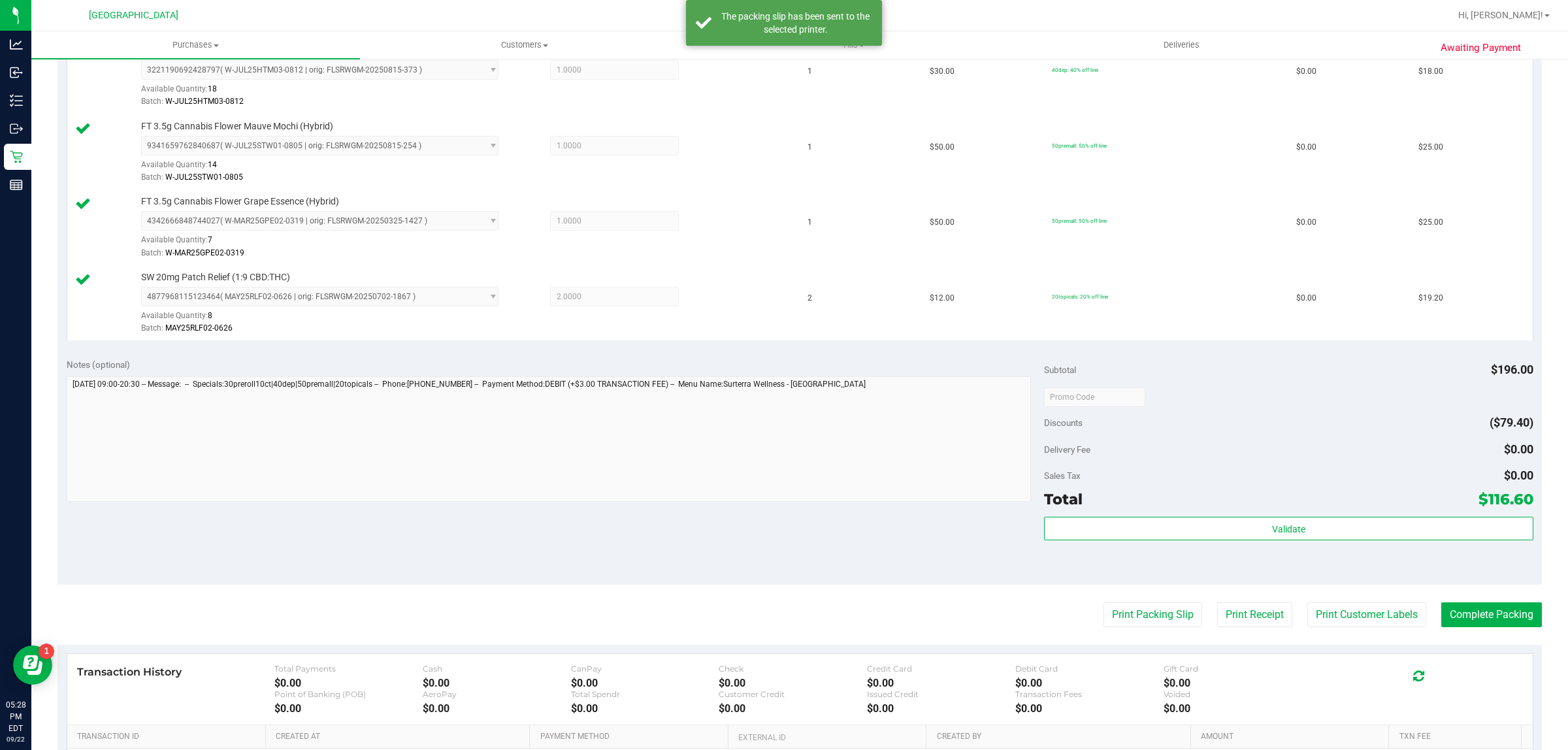
scroll to position [456, 0]
click at [1493, 603] on button "Complete Packing" at bounding box center [1492, 614] width 100 height 25
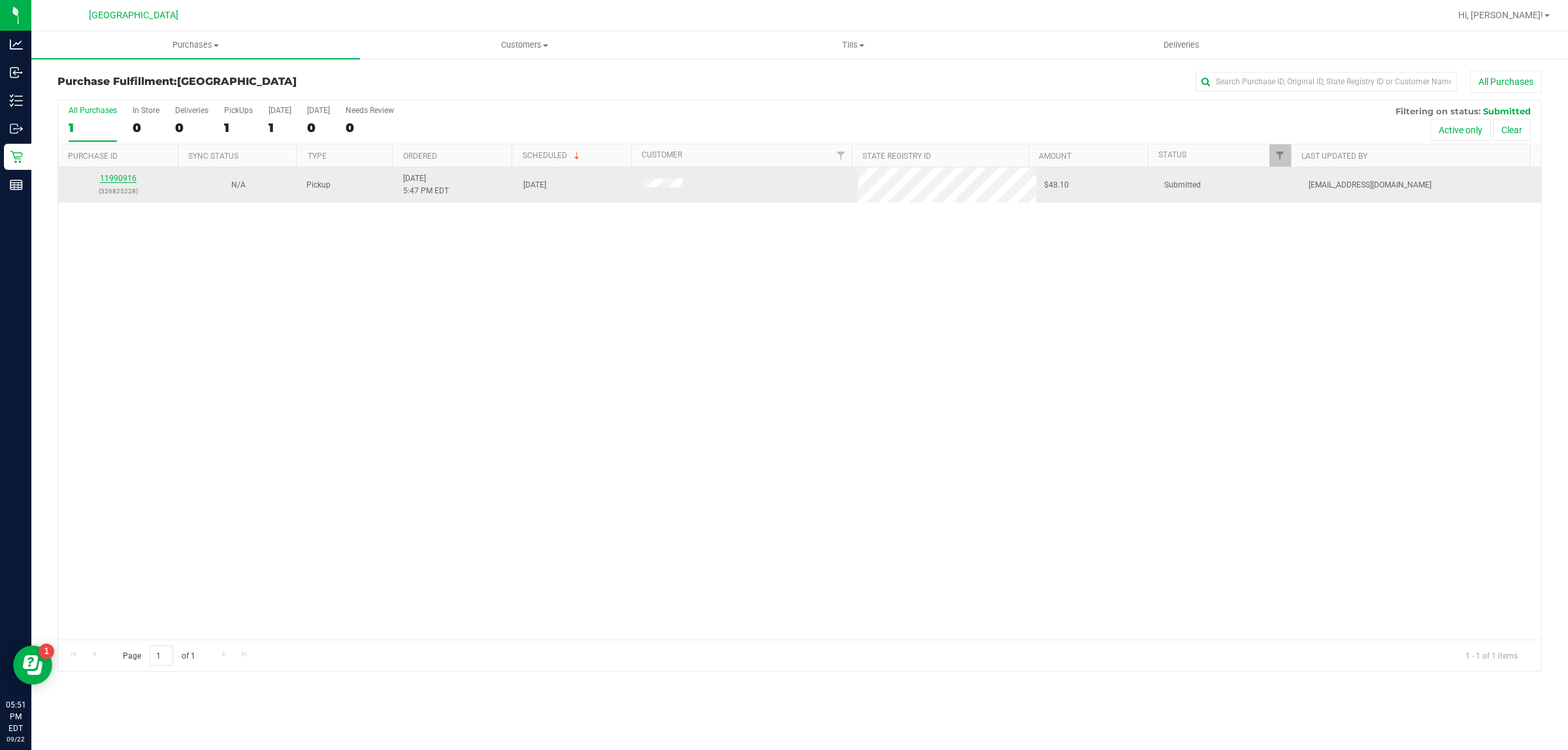
click at [125, 179] on link "11990916" at bounding box center [118, 178] width 37 height 9
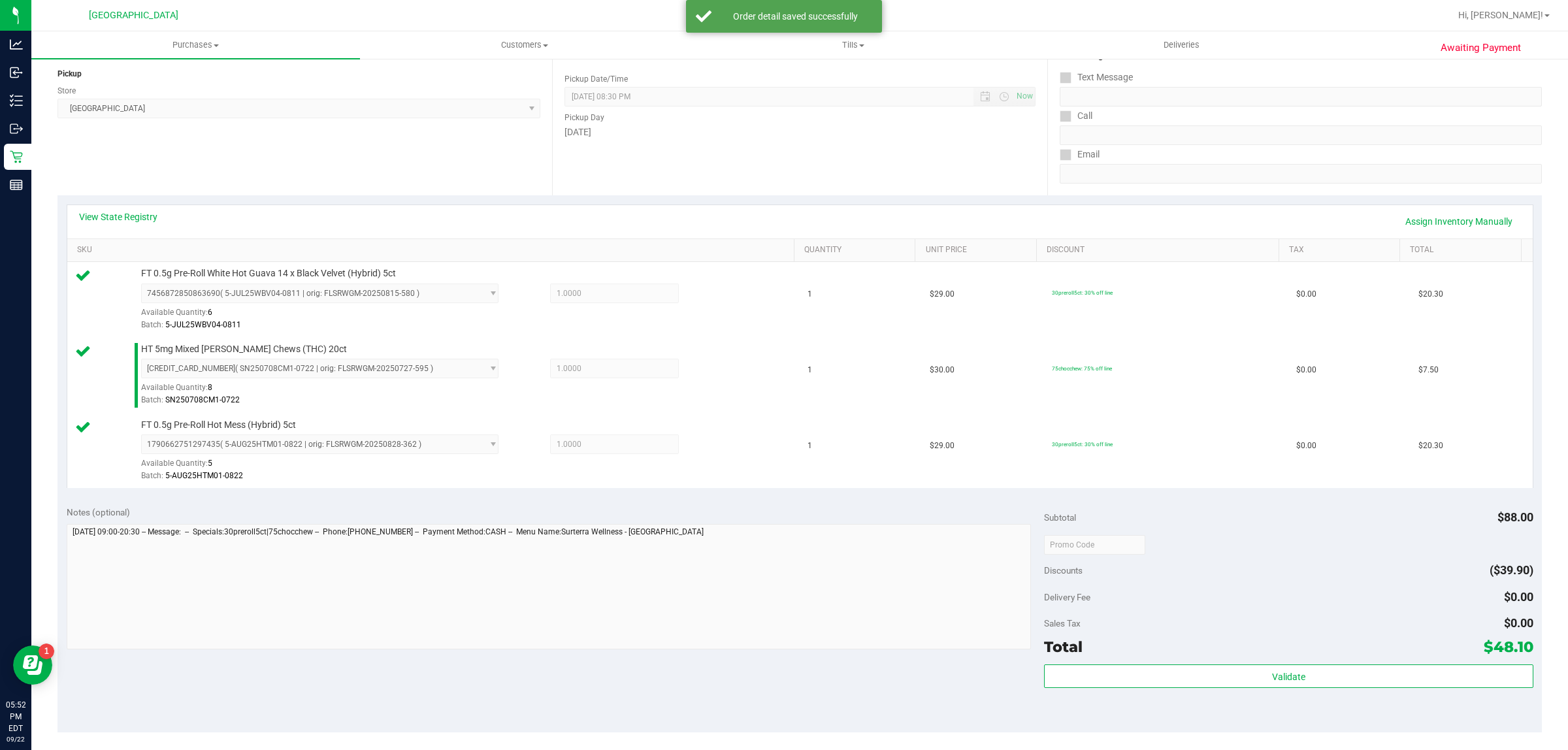
scroll to position [326, 0]
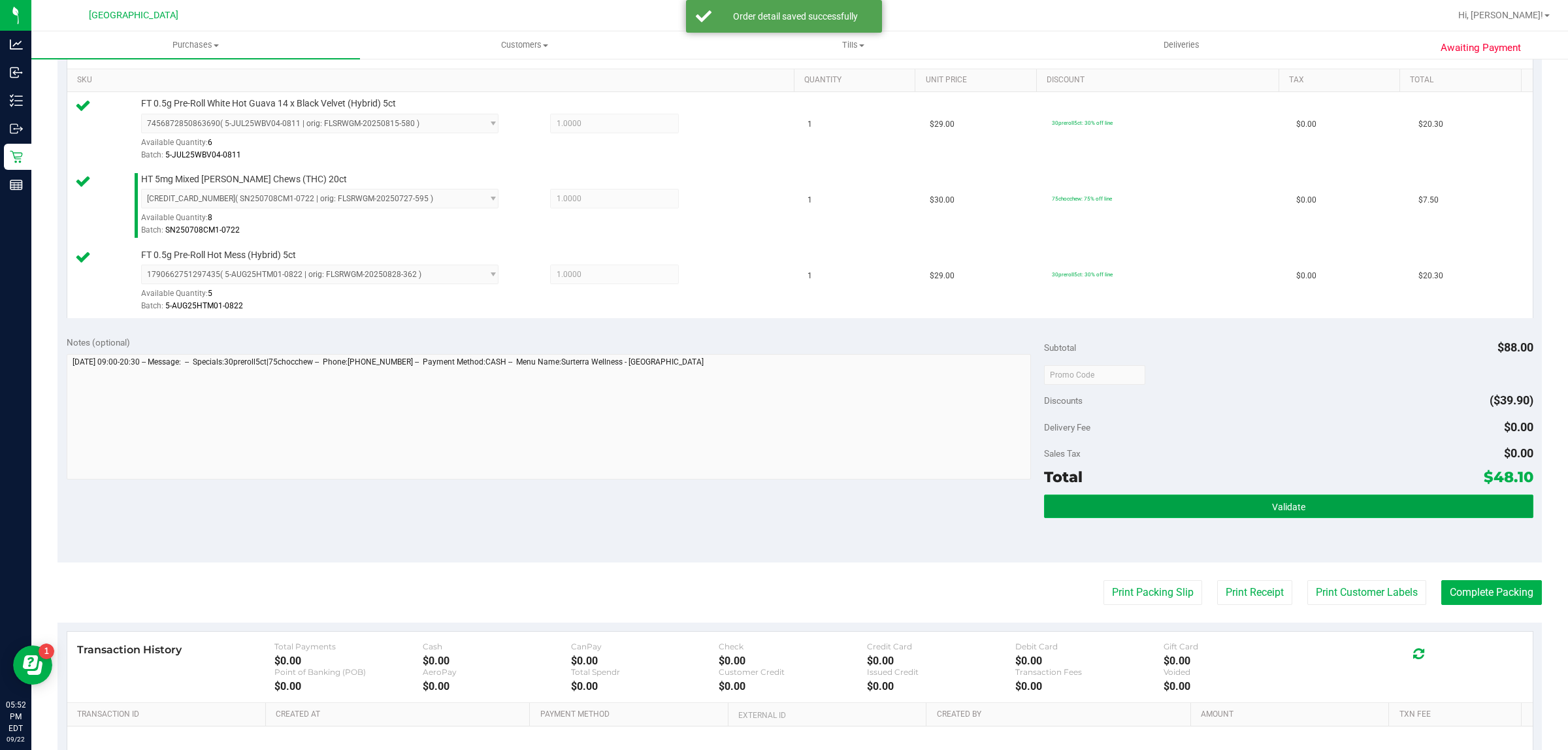
click at [1321, 511] on button "Validate" at bounding box center [1289, 506] width 489 height 23
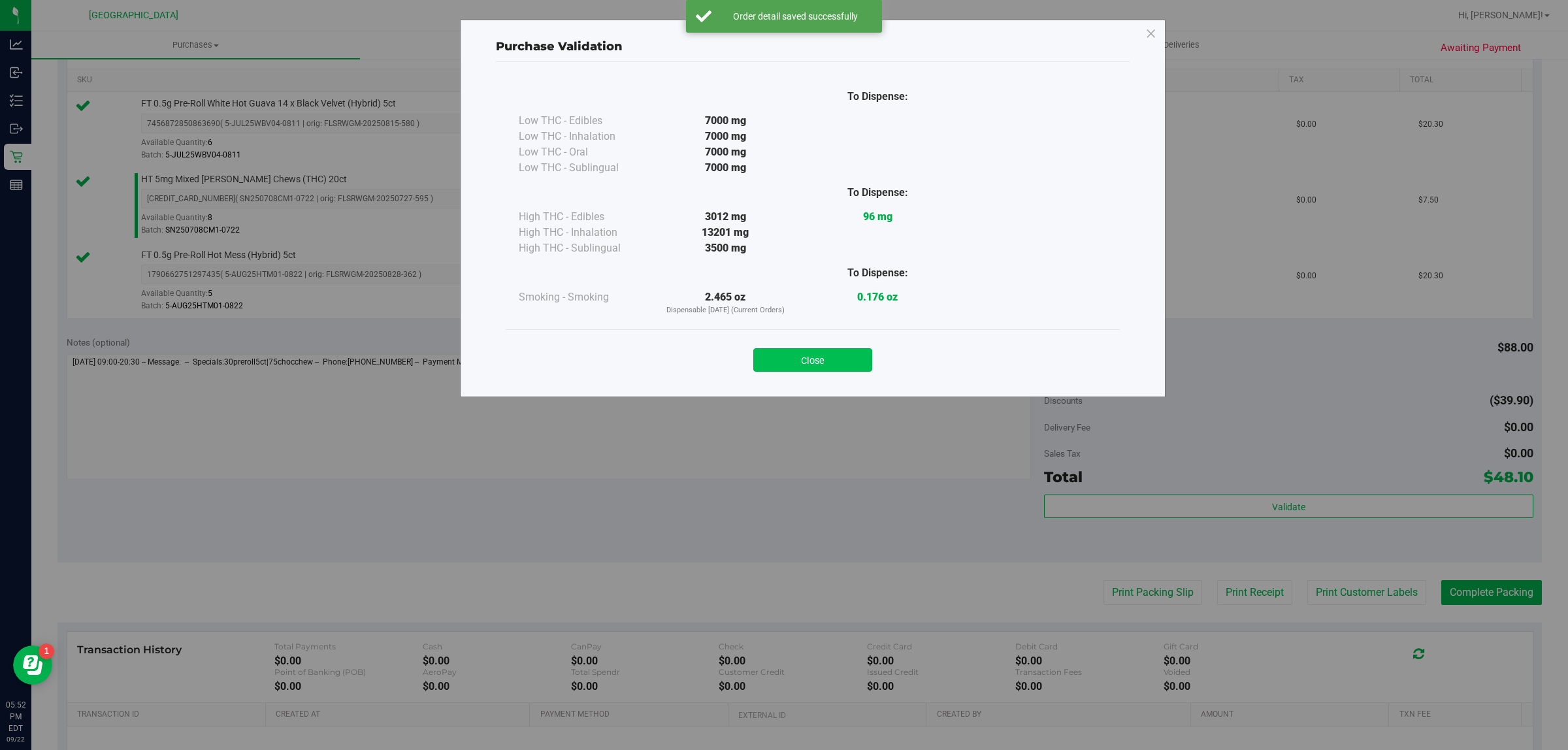
click at [844, 357] on button "Close" at bounding box center [813, 359] width 119 height 23
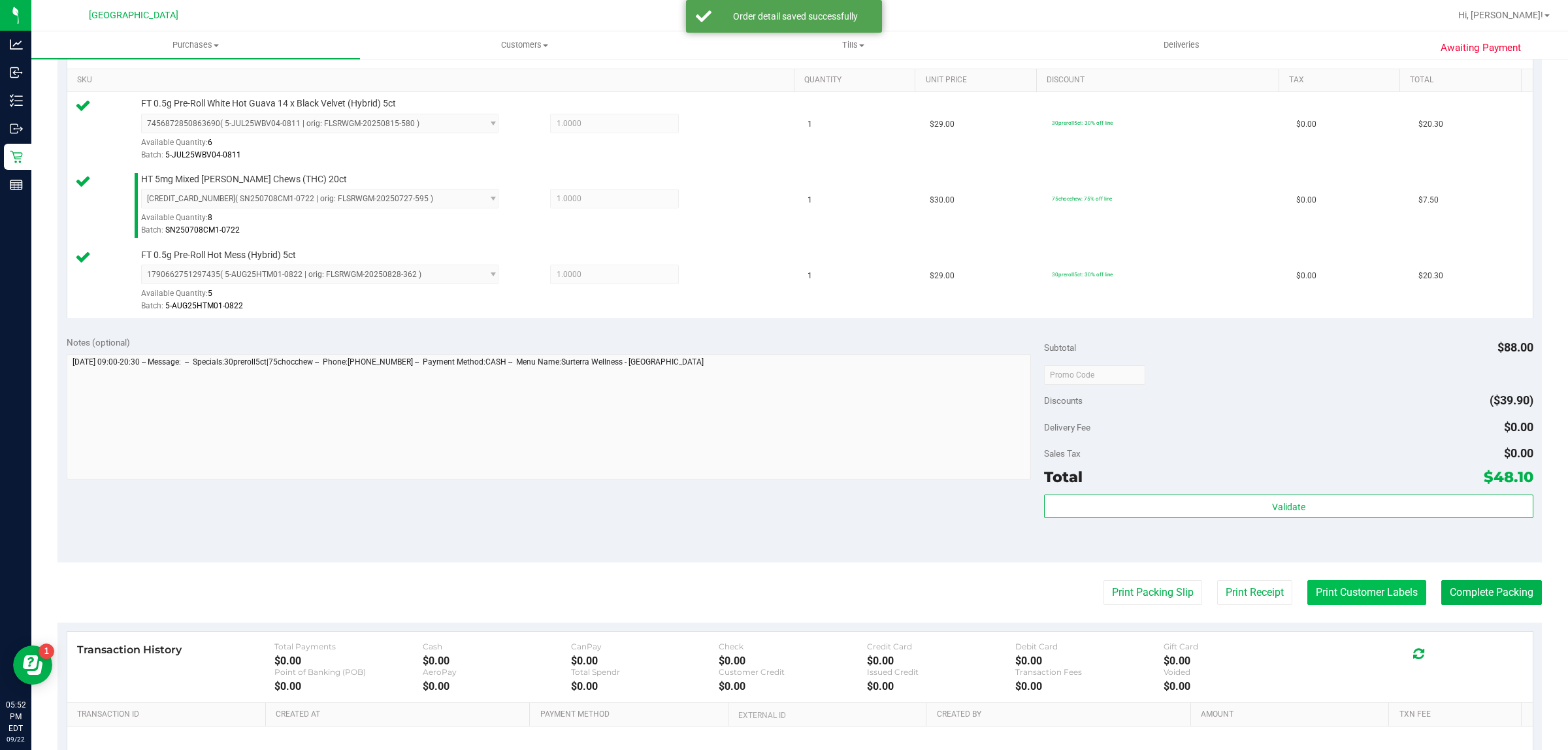
click at [1352, 600] on button "Print Customer Labels" at bounding box center [1367, 592] width 119 height 25
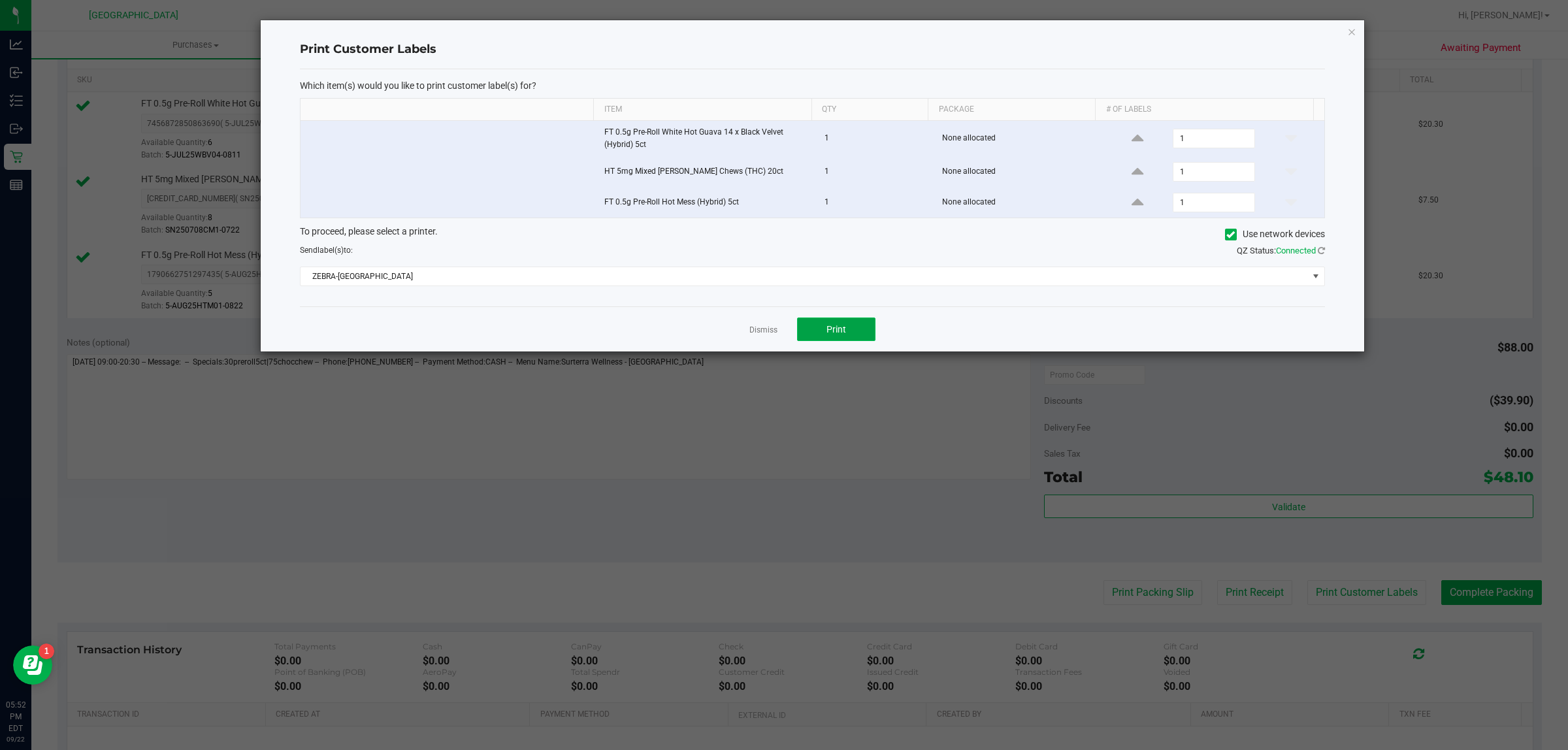
click at [850, 338] on button "Print" at bounding box center [836, 328] width 78 height 23
click at [1350, 30] on icon "button" at bounding box center [1352, 31] width 9 height 16
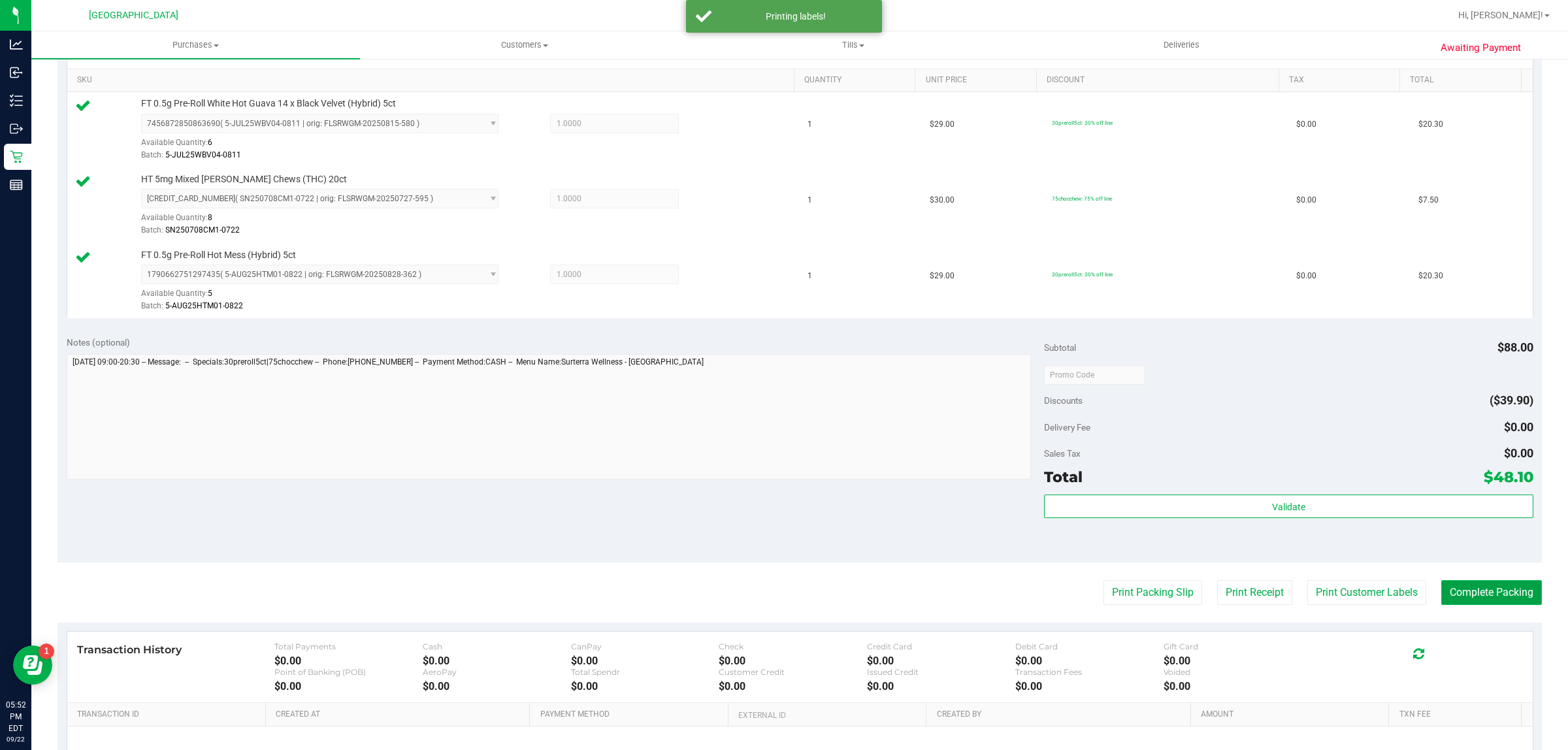
click at [1484, 595] on button "Complete Packing" at bounding box center [1492, 592] width 100 height 25
